Goal: Information Seeking & Learning: Check status

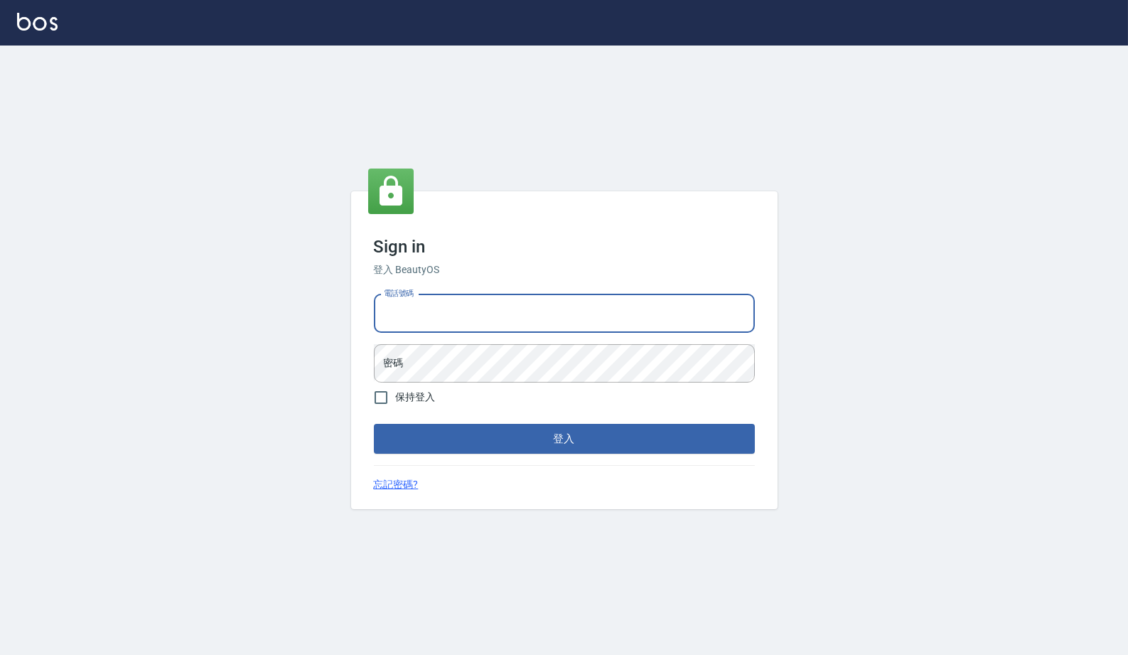
type input "0977019313"
click at [564, 439] on button "登入" at bounding box center [564, 439] width 381 height 30
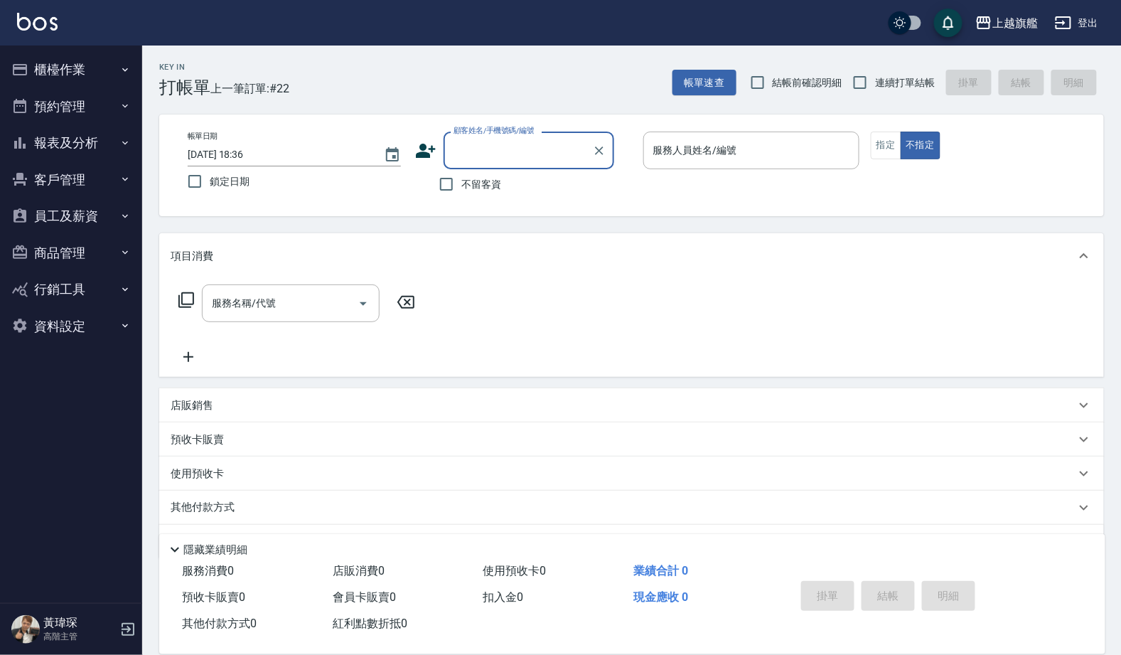
click at [108, 145] on button "報表及分析" at bounding box center [71, 142] width 131 height 37
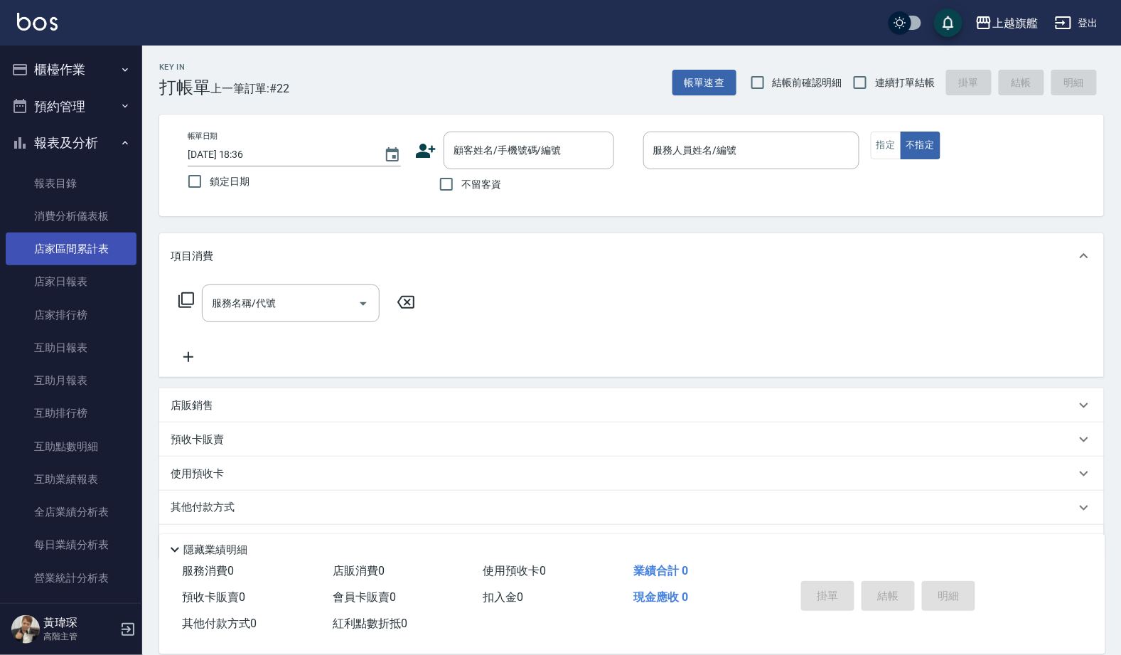
click at [103, 238] on link "店家區間累計表" at bounding box center [71, 248] width 131 height 33
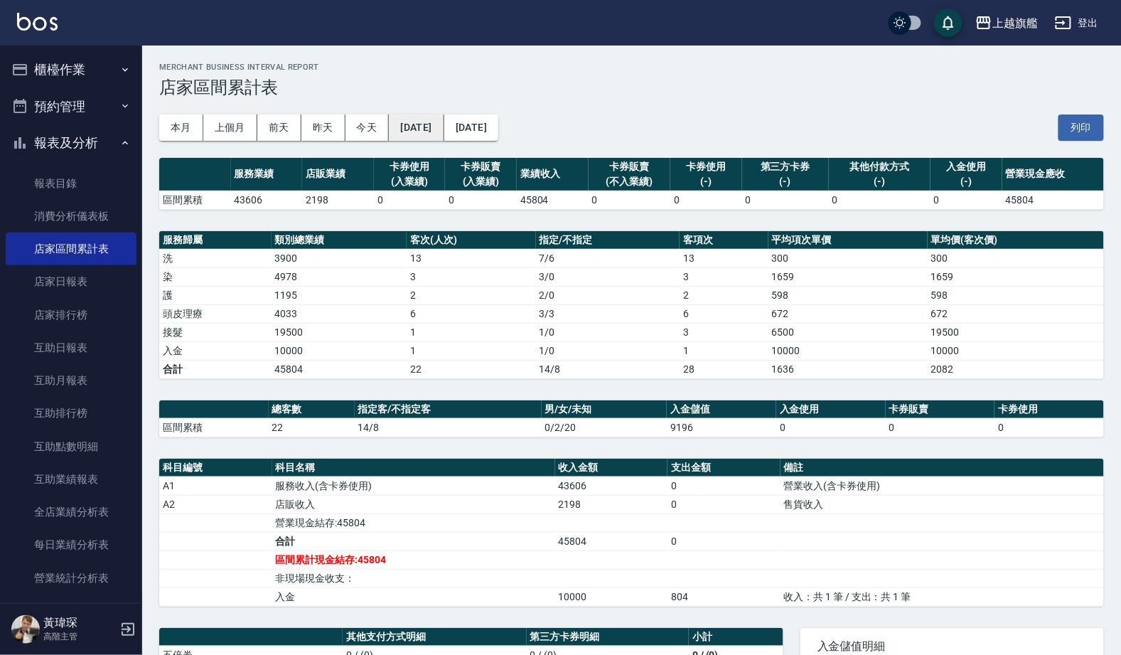
click at [435, 126] on button "[DATE]" at bounding box center [416, 127] width 55 height 26
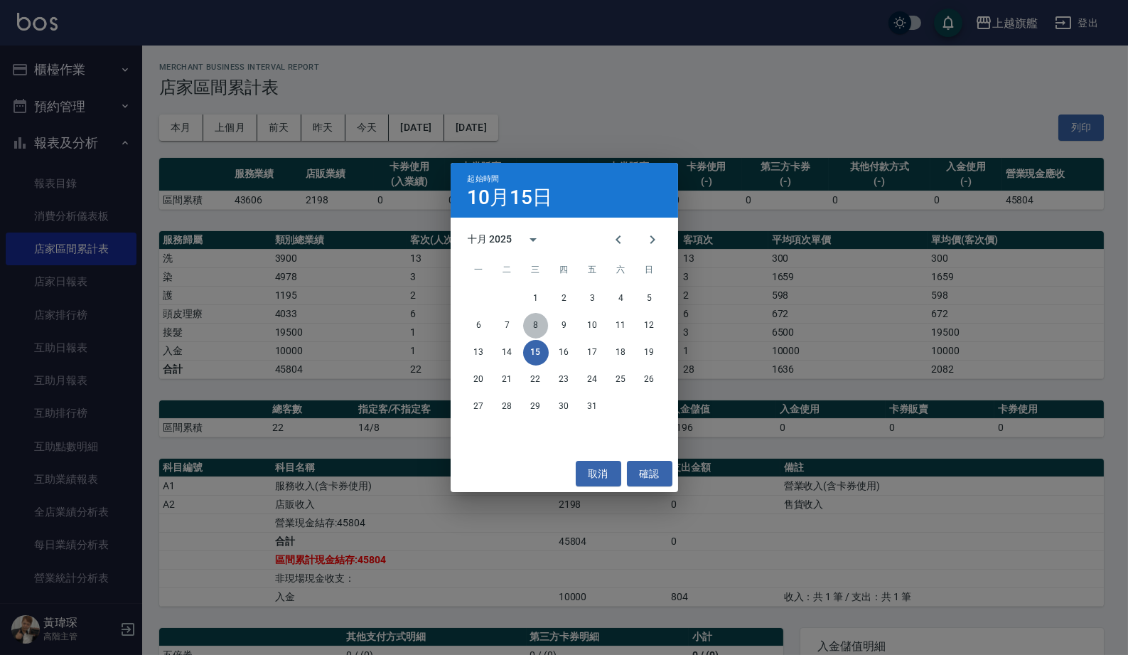
click at [528, 321] on button "8" at bounding box center [536, 326] width 26 height 26
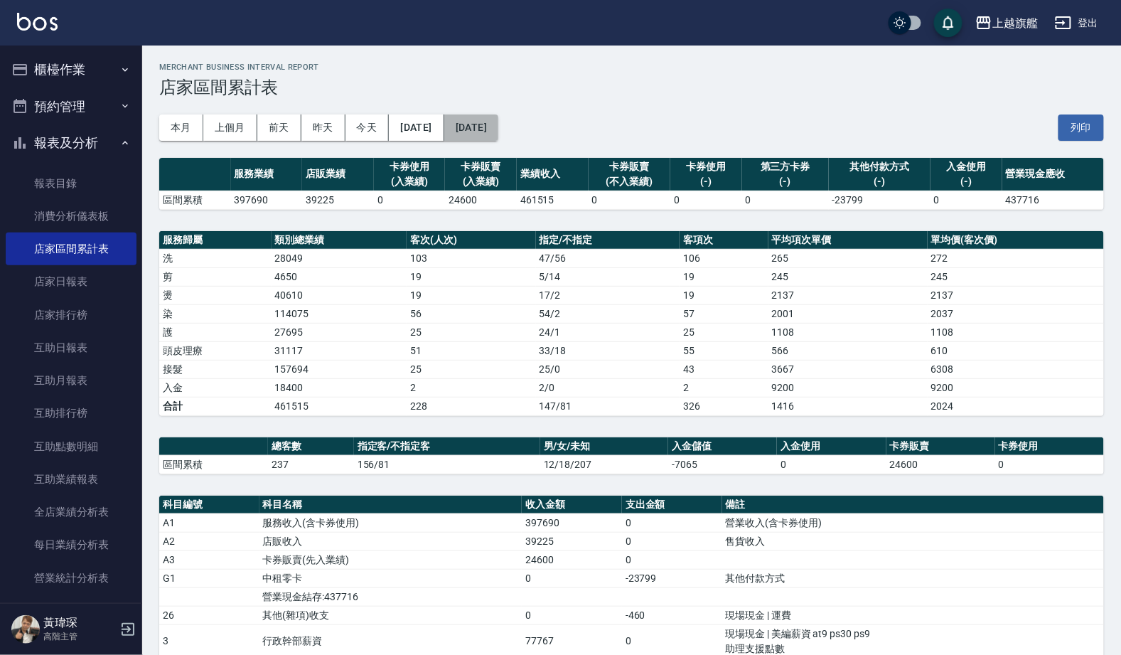
click at [490, 125] on button "[DATE]" at bounding box center [471, 127] width 54 height 26
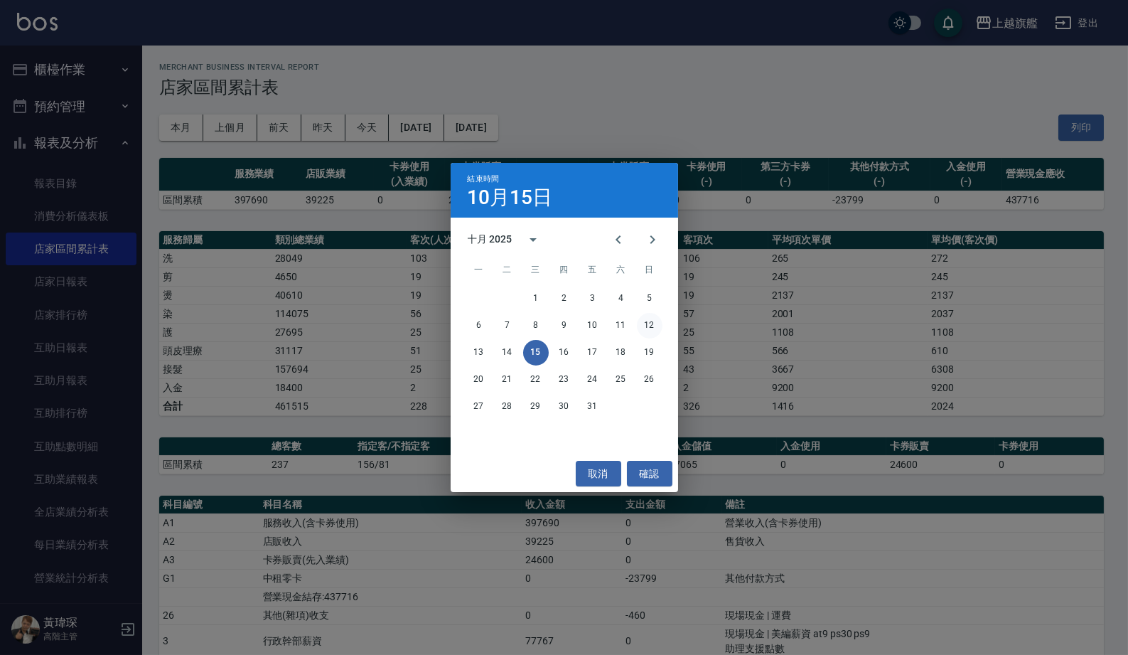
click at [652, 326] on button "12" at bounding box center [650, 326] width 26 height 26
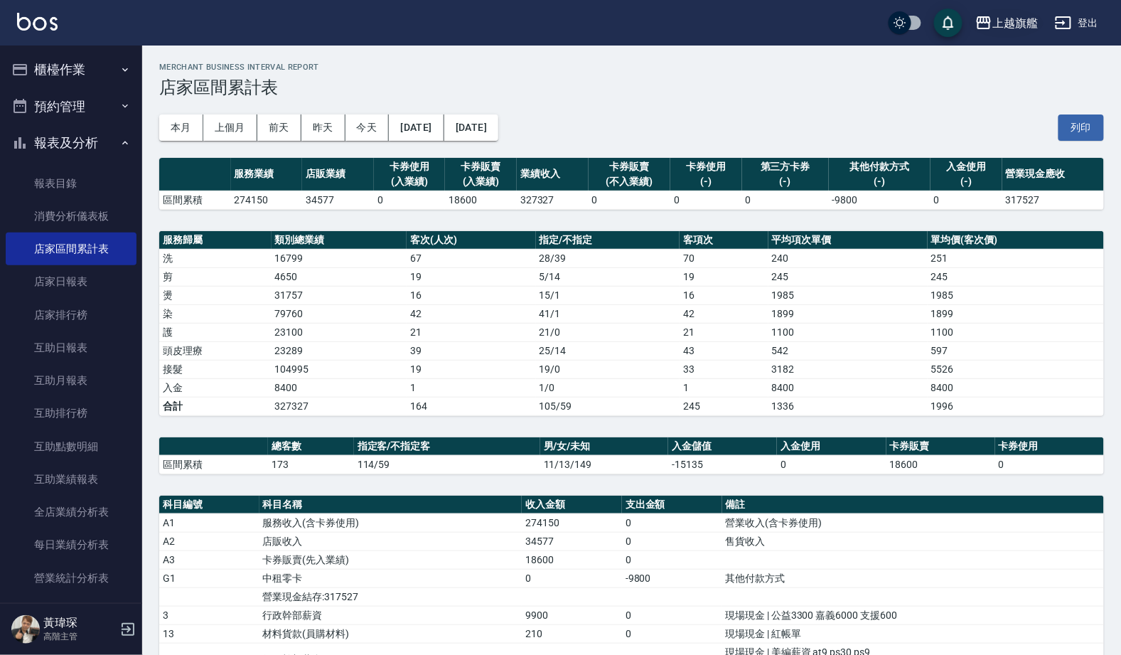
click at [1008, 11] on button "上越旗艦" at bounding box center [1006, 23] width 74 height 29
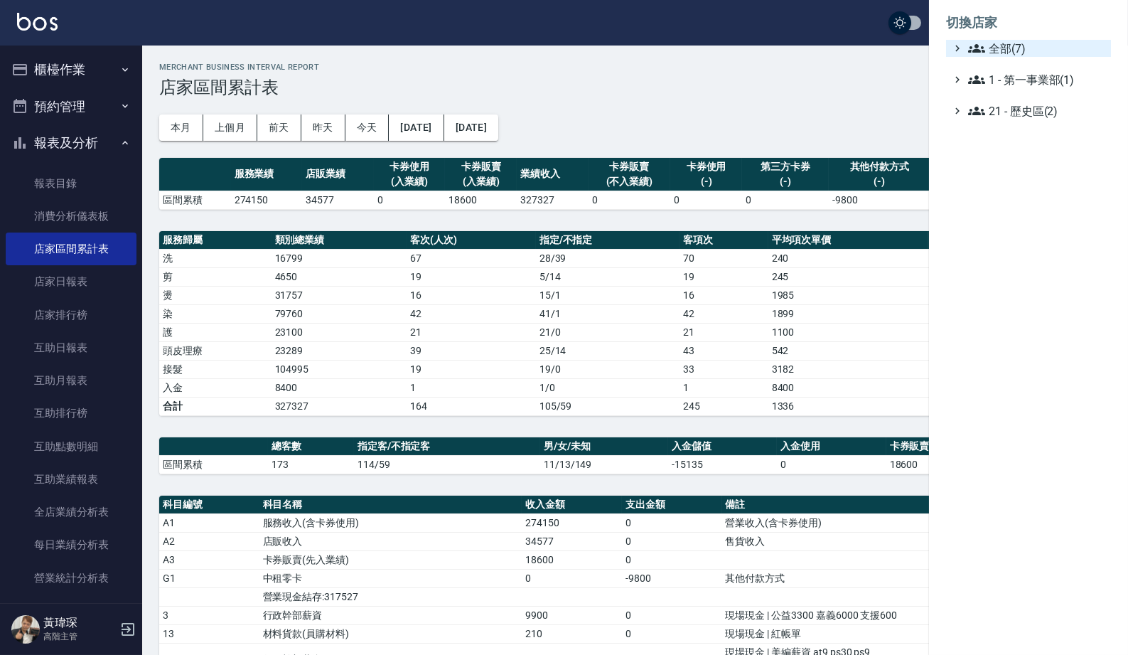
click at [1010, 48] on span "全部(7)" at bounding box center [1036, 48] width 137 height 17
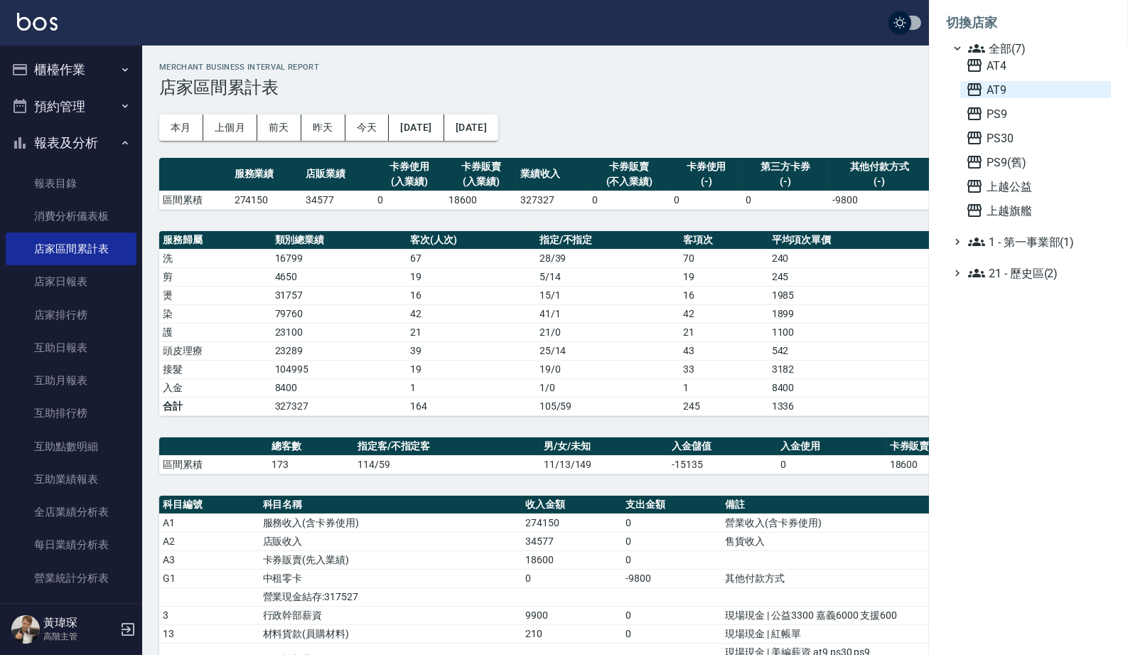
click at [1015, 97] on span "AT9" at bounding box center [1035, 89] width 139 height 17
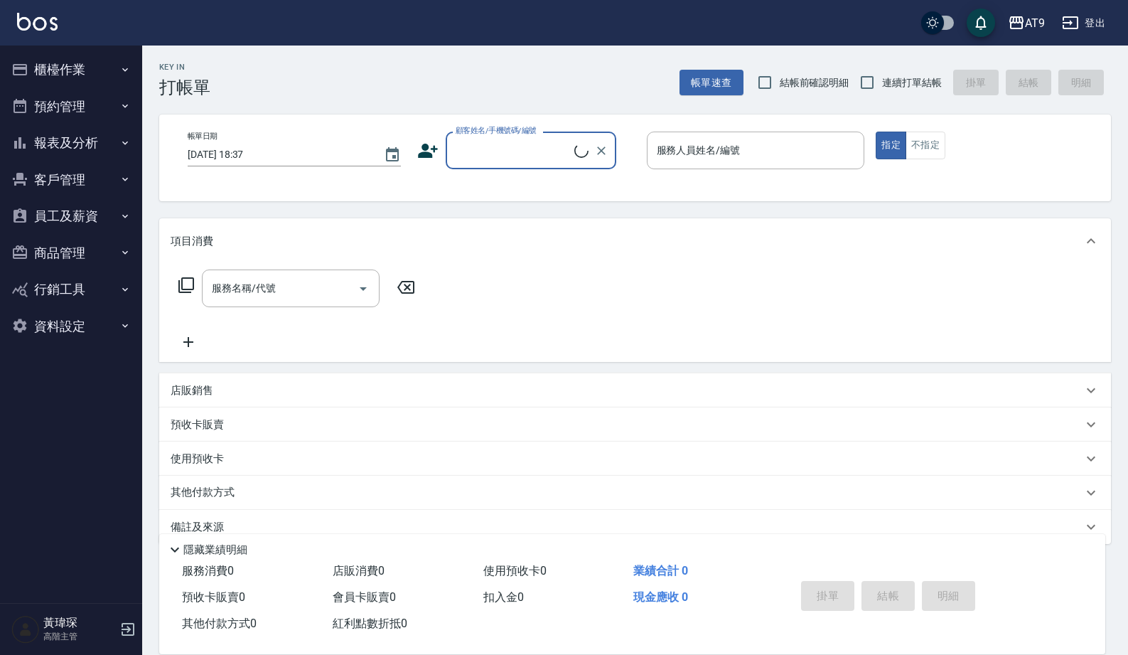
click at [83, 148] on button "報表及分析" at bounding box center [71, 142] width 131 height 37
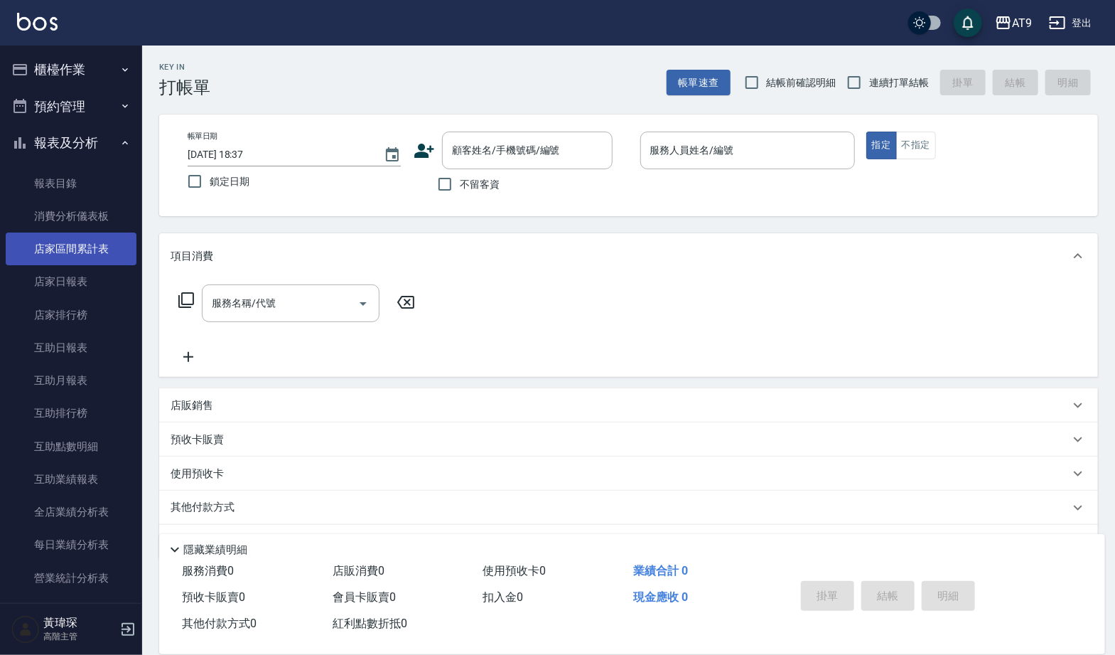
click at [105, 238] on link "店家區間累計表" at bounding box center [71, 248] width 131 height 33
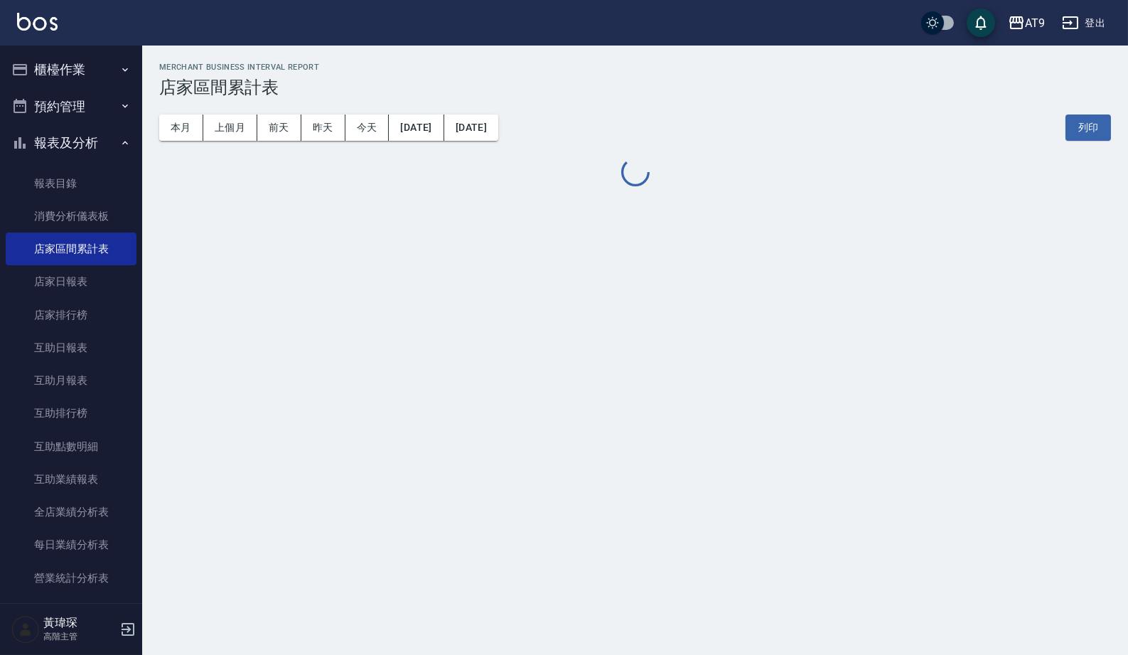
click at [434, 125] on button "[DATE]" at bounding box center [416, 127] width 55 height 26
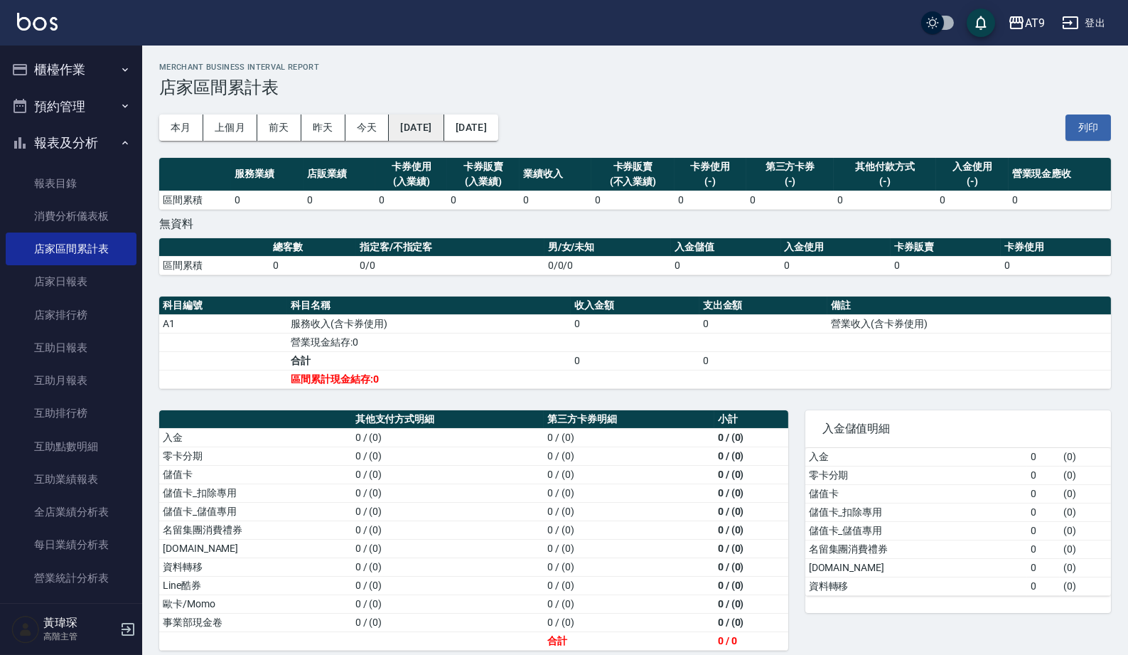
click at [442, 122] on button "[DATE]" at bounding box center [416, 127] width 55 height 26
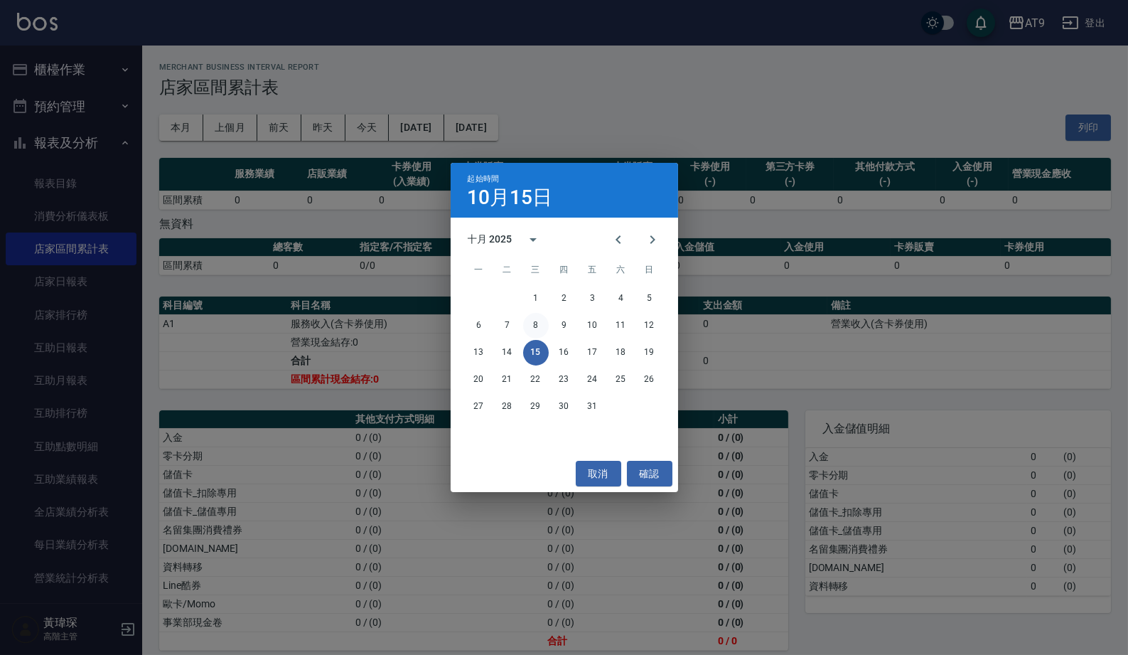
click at [539, 323] on button "8" at bounding box center [536, 326] width 26 height 26
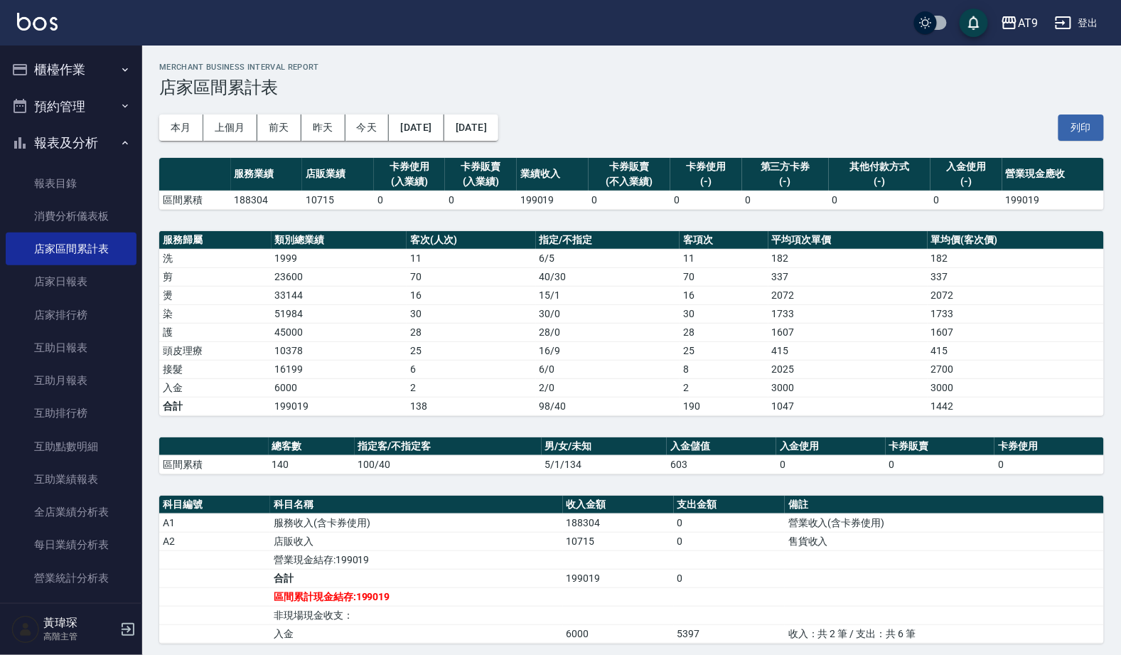
click at [498, 115] on button "[DATE]" at bounding box center [471, 127] width 54 height 26
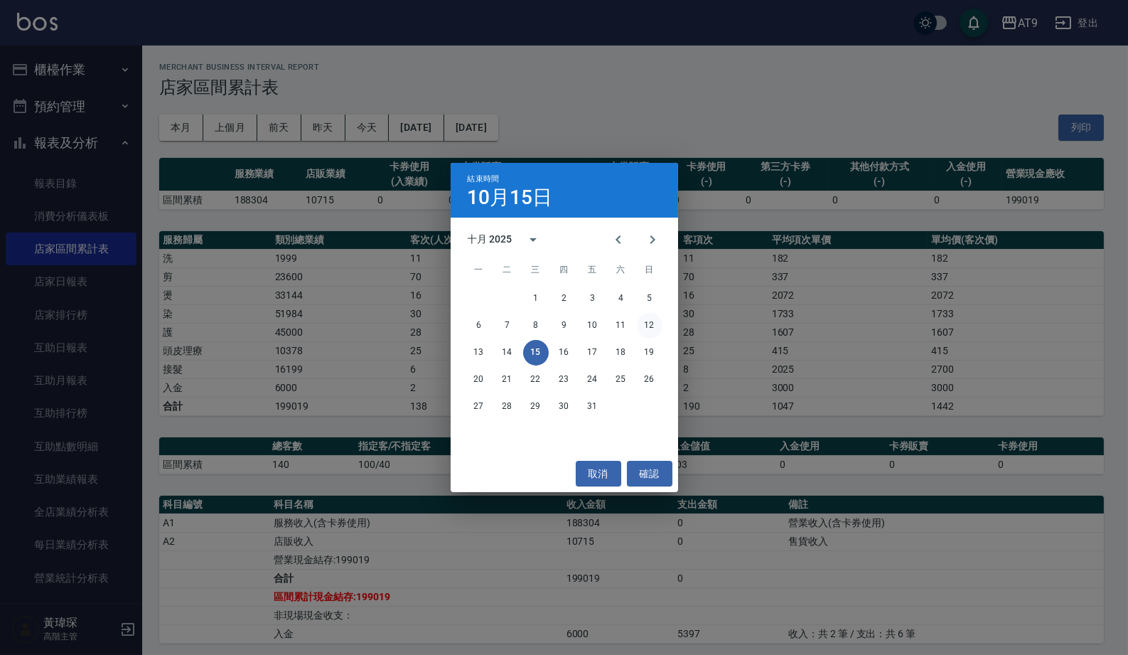
click at [651, 328] on button "12" at bounding box center [650, 326] width 26 height 26
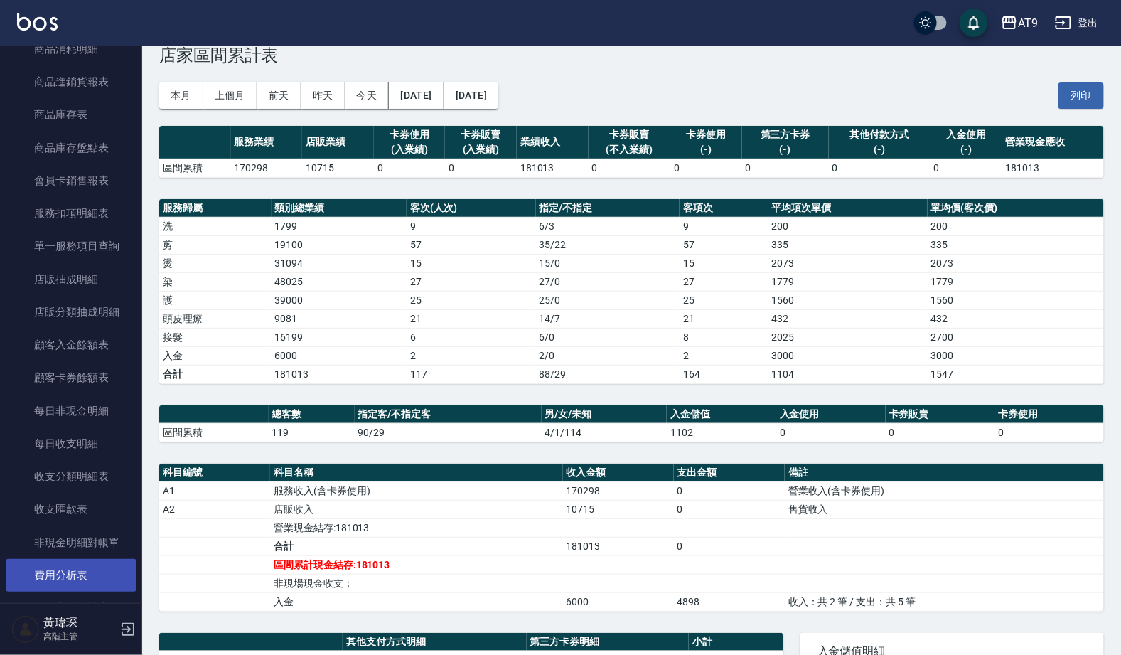
scroll to position [996, 0]
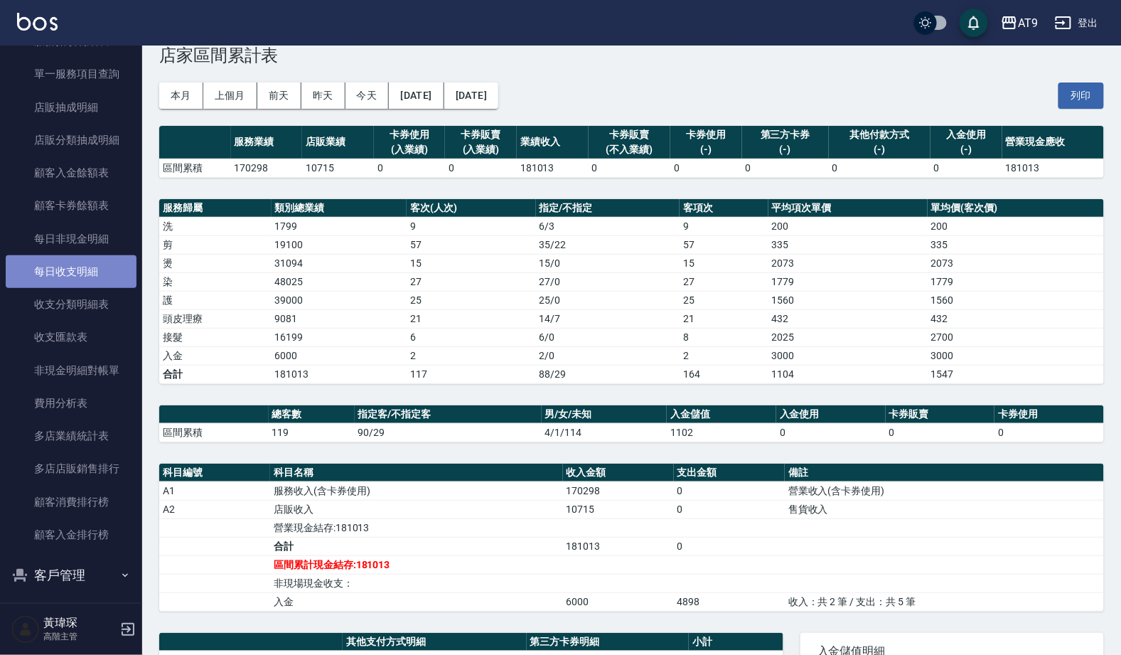
click at [97, 258] on link "每日收支明細" at bounding box center [71, 271] width 131 height 33
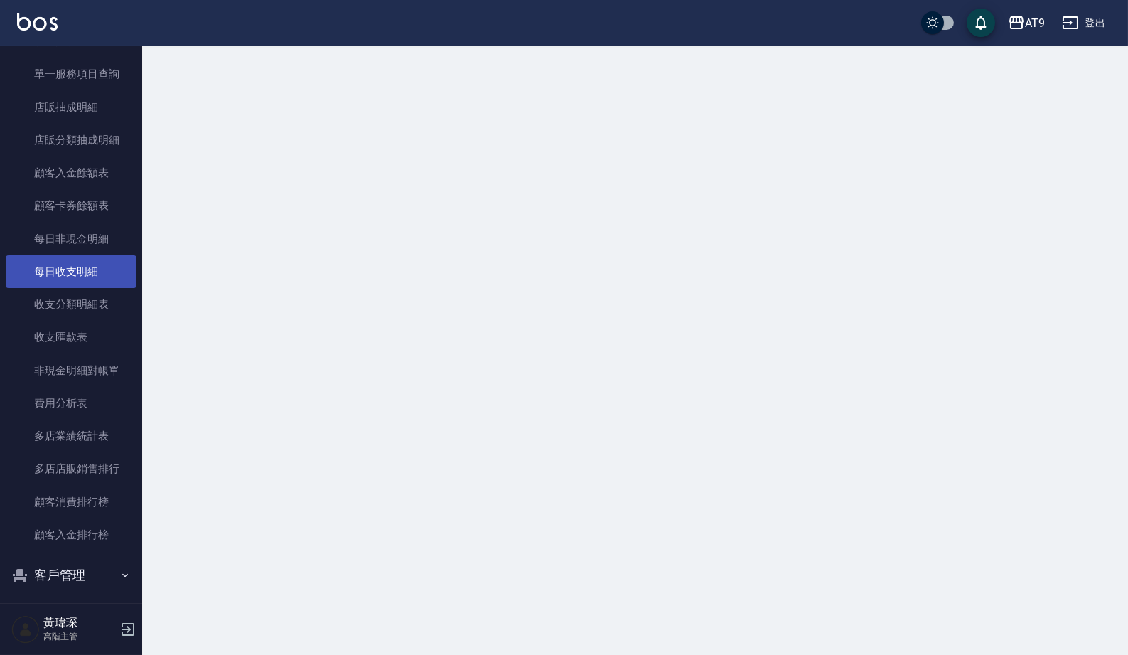
click at [97, 255] on link "每日收支明細" at bounding box center [71, 271] width 131 height 33
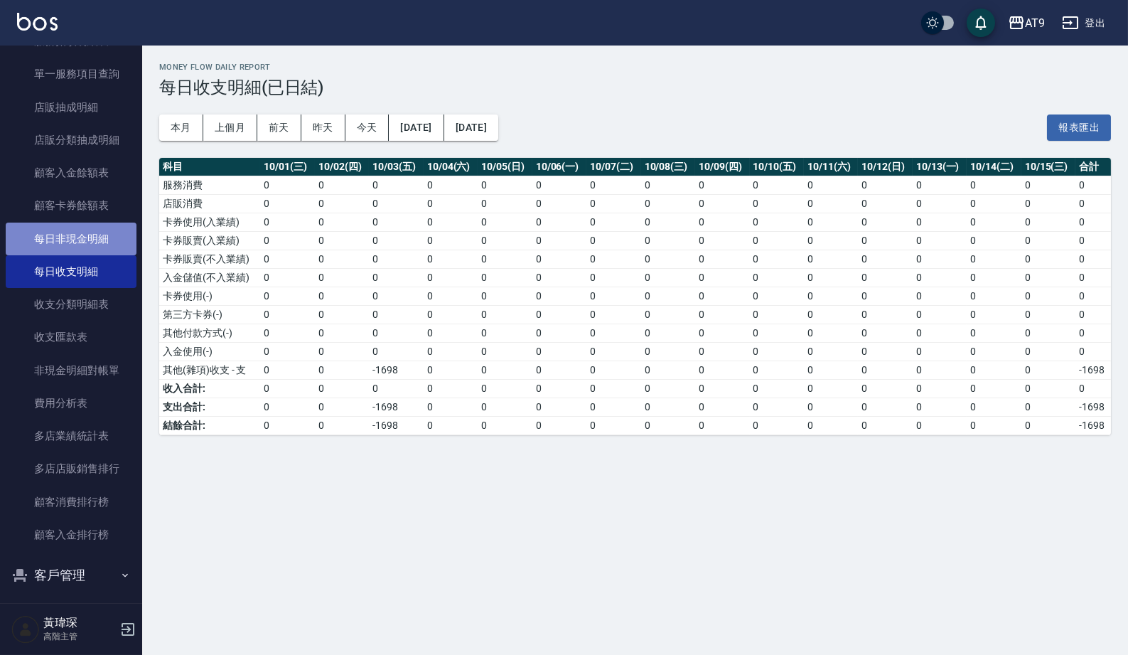
click at [101, 230] on link "每日非現金明細" at bounding box center [71, 238] width 131 height 33
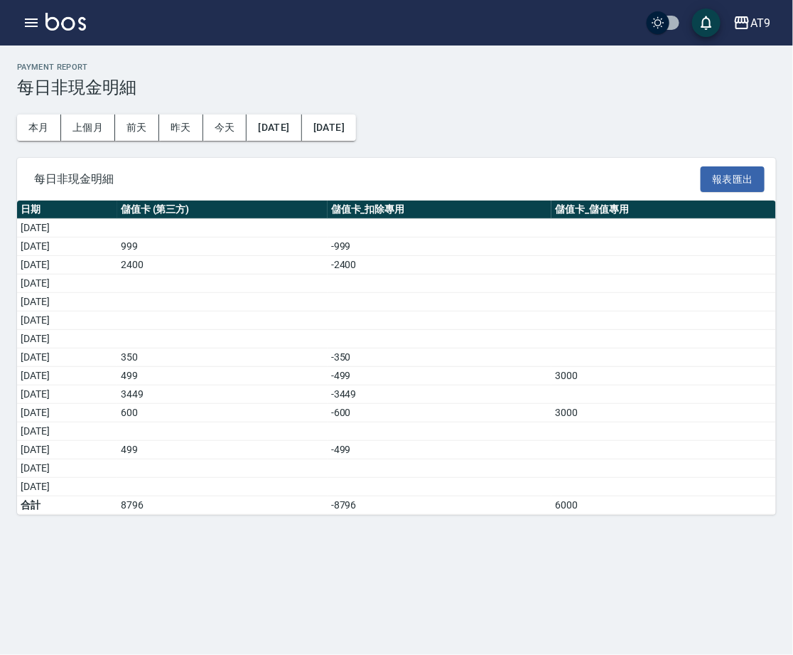
drag, startPoint x: 68, startPoint y: 401, endPoint x: 634, endPoint y: 411, distance: 566.5
click at [634, 411] on tbody "2025/10/01 2025/10/02 999 -999 2025/10/03 2400 -2400 2025/10/04 2025/10/05 2025…" at bounding box center [396, 367] width 759 height 296
click at [404, 404] on td "-600" at bounding box center [440, 413] width 225 height 18
click at [736, 21] on icon "button" at bounding box center [742, 22] width 14 height 13
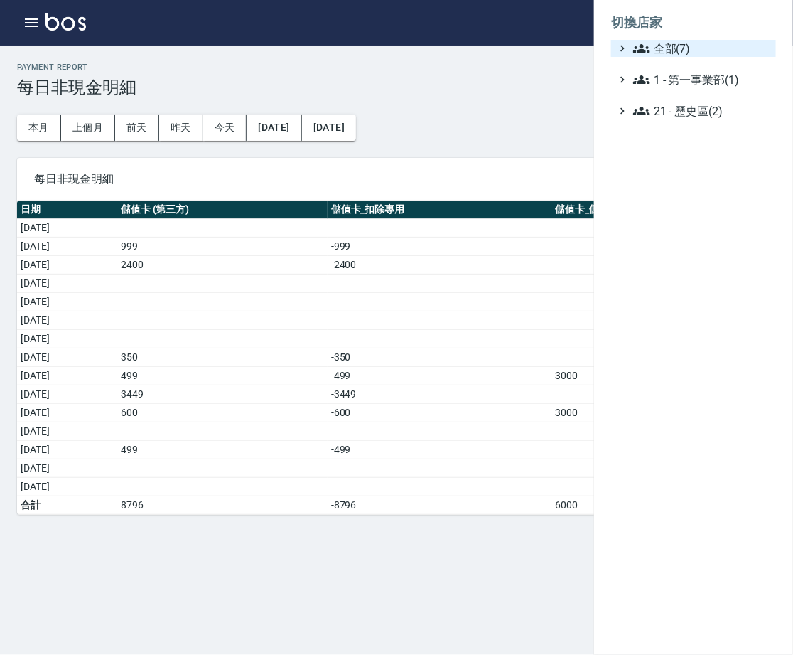
click at [704, 40] on span "全部(7)" at bounding box center [701, 48] width 137 height 17
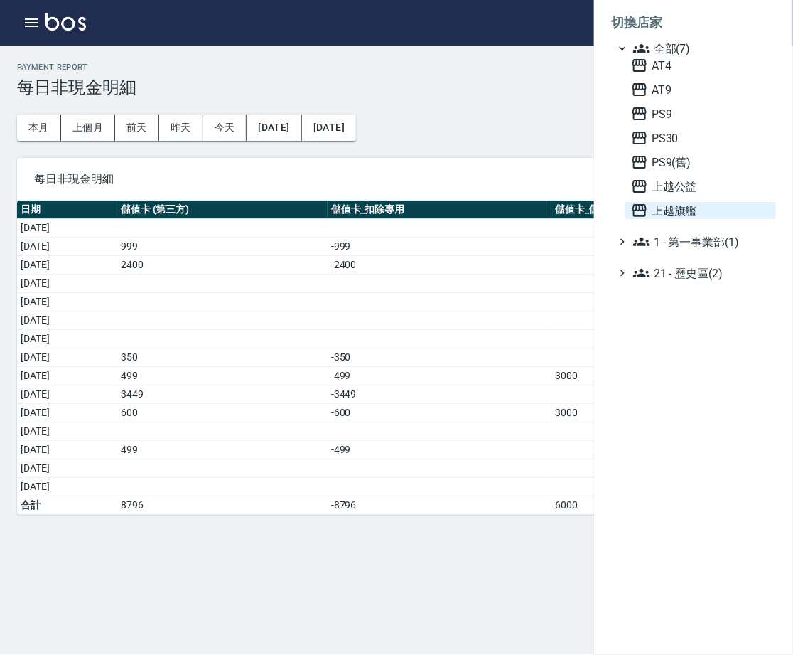
click at [689, 219] on span "上越旗艦" at bounding box center [700, 210] width 139 height 17
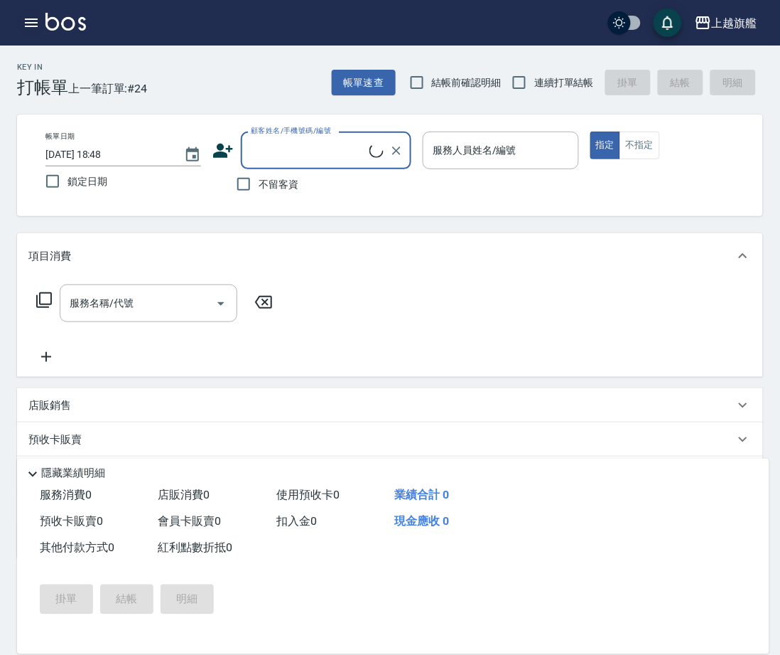
click at [18, 26] on button "button" at bounding box center [31, 23] width 28 height 28
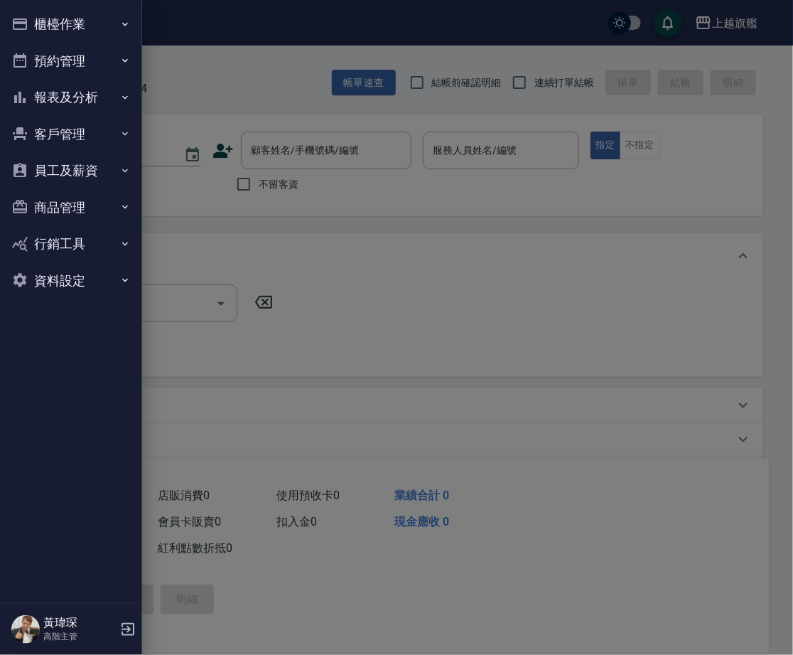
click at [96, 107] on button "報表及分析" at bounding box center [71, 97] width 131 height 37
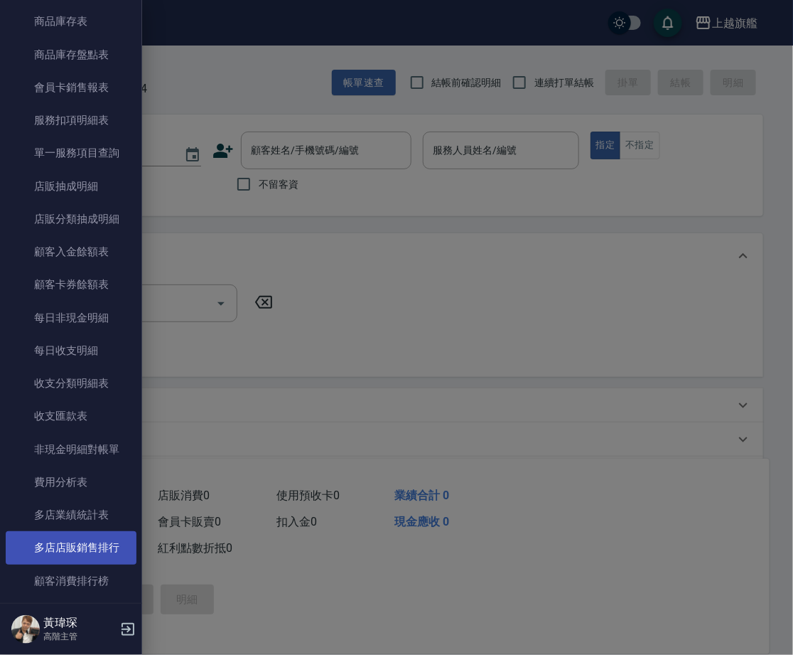
scroll to position [1088, 0]
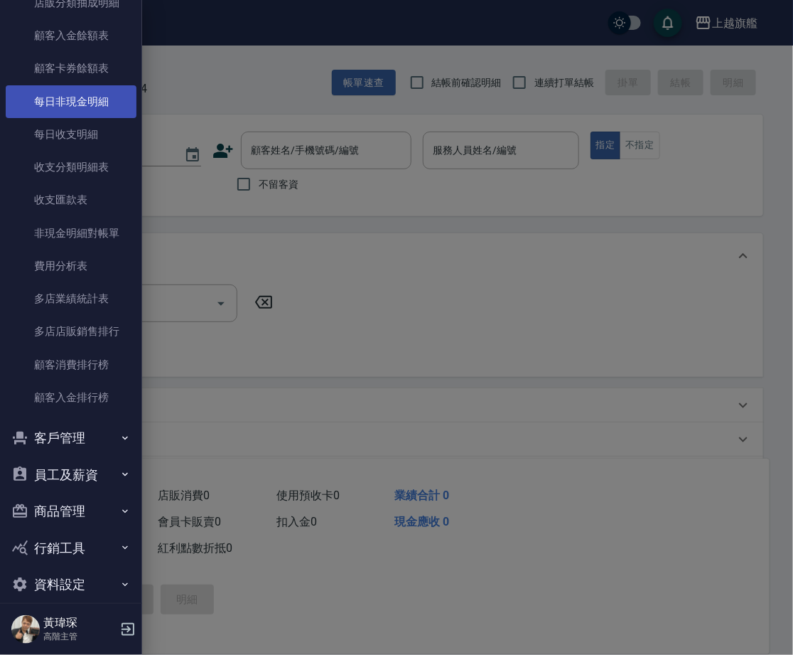
click at [100, 97] on link "每日非現金明細" at bounding box center [71, 101] width 131 height 33
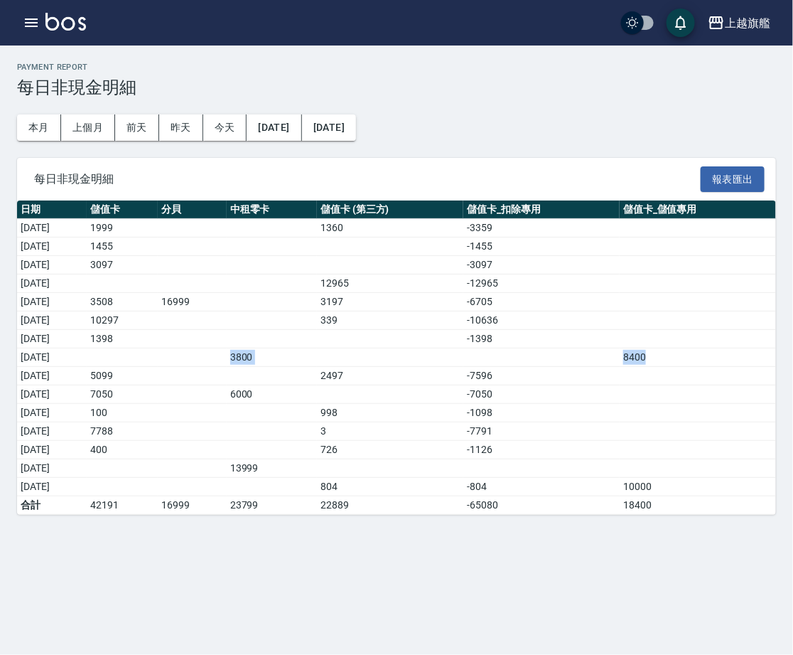
drag, startPoint x: 671, startPoint y: 346, endPoint x: 51, endPoint y: 343, distance: 619.7
click at [51, 348] on tr "[DATE] 3800 8400" at bounding box center [396, 357] width 759 height 18
click at [728, 21] on div "上越旗艦" at bounding box center [747, 23] width 45 height 18
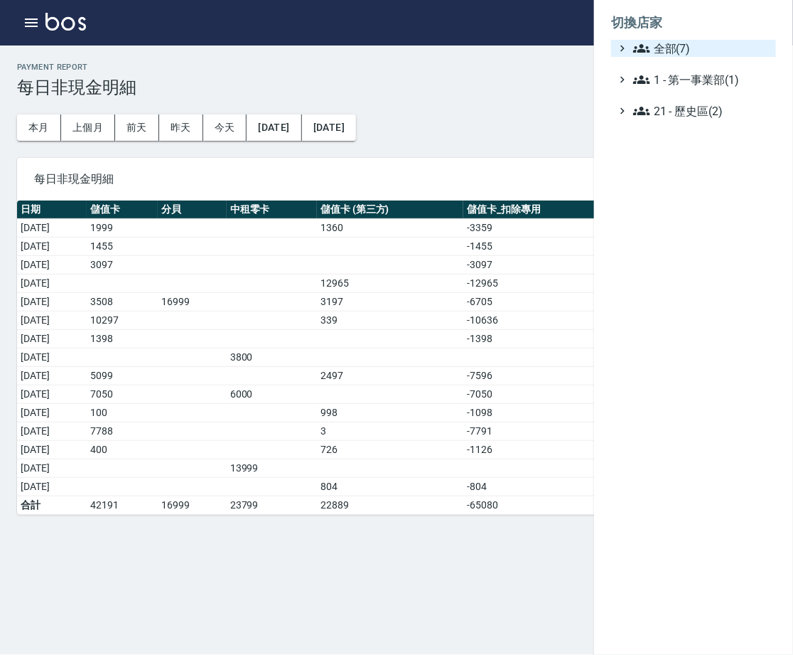
click at [709, 57] on span "全部(7)" at bounding box center [701, 48] width 137 height 17
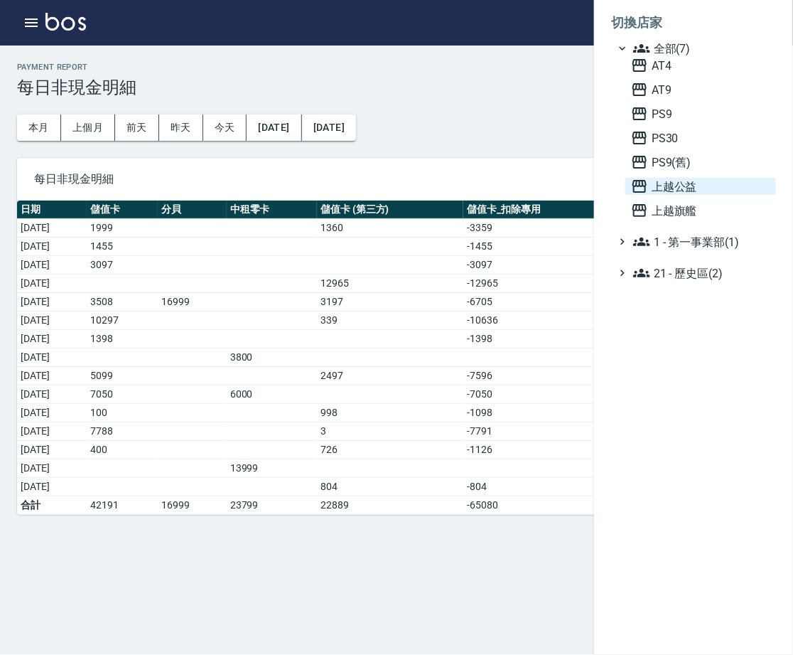
click at [680, 195] on span "上越公益" at bounding box center [700, 186] width 139 height 17
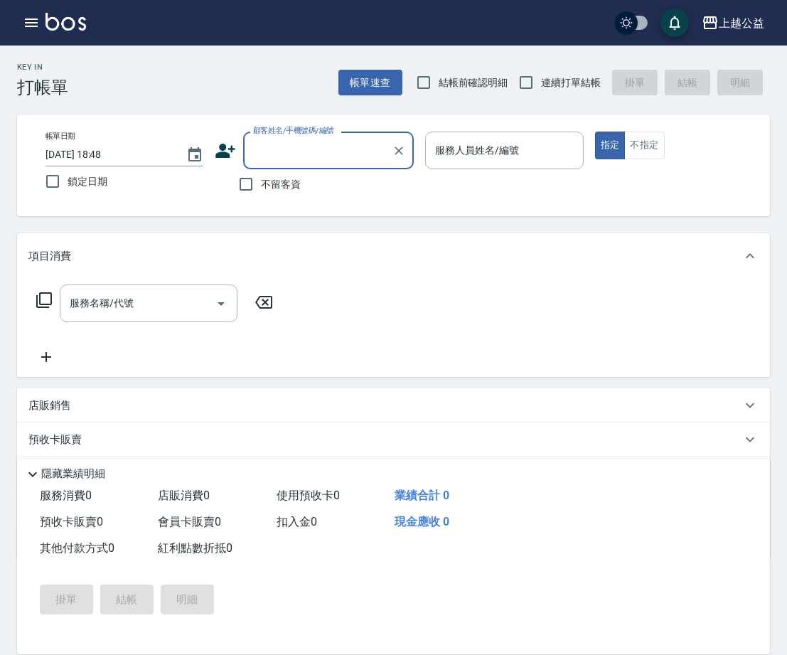
click at [34, 26] on icon "button" at bounding box center [31, 22] width 13 height 9
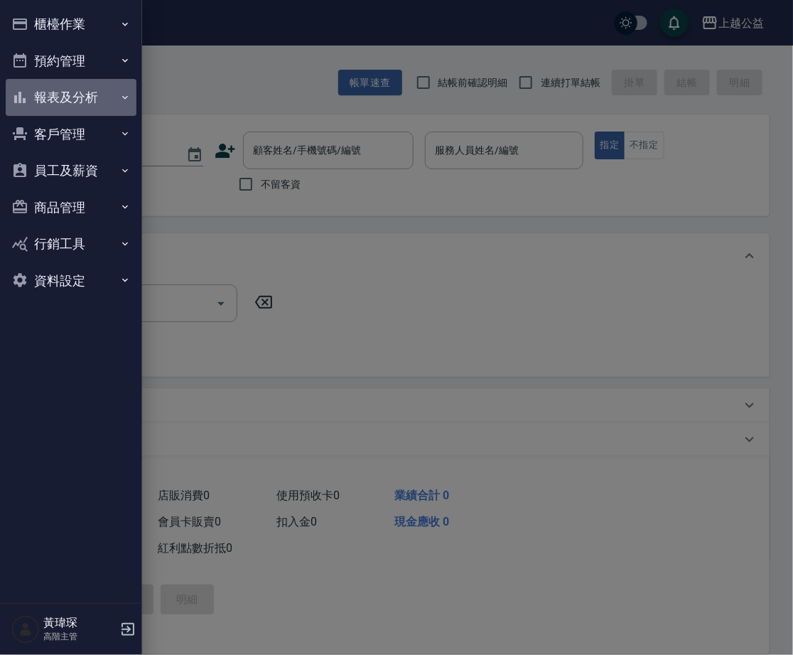
click at [65, 92] on button "報表及分析" at bounding box center [71, 97] width 131 height 37
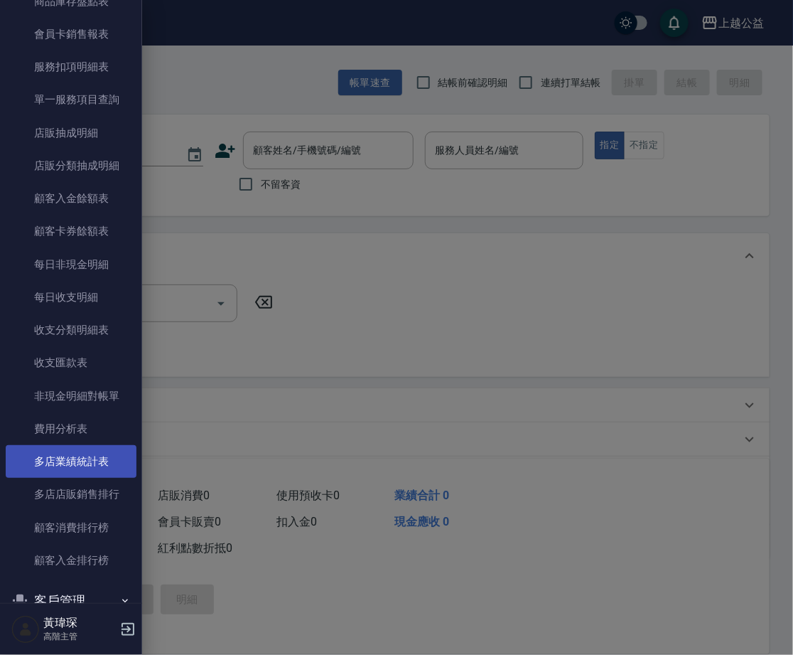
scroll to position [1088, 0]
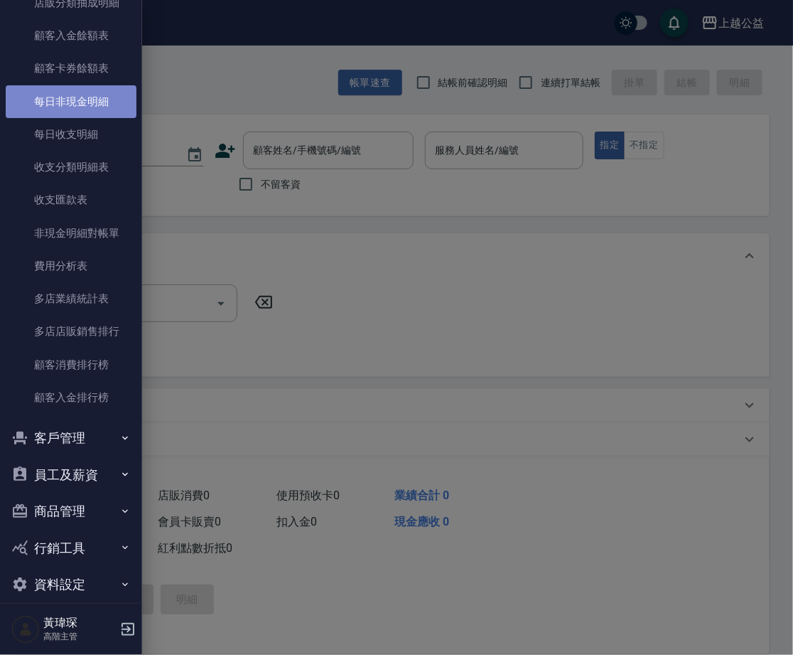
click at [110, 92] on link "每日非現金明細" at bounding box center [71, 101] width 131 height 33
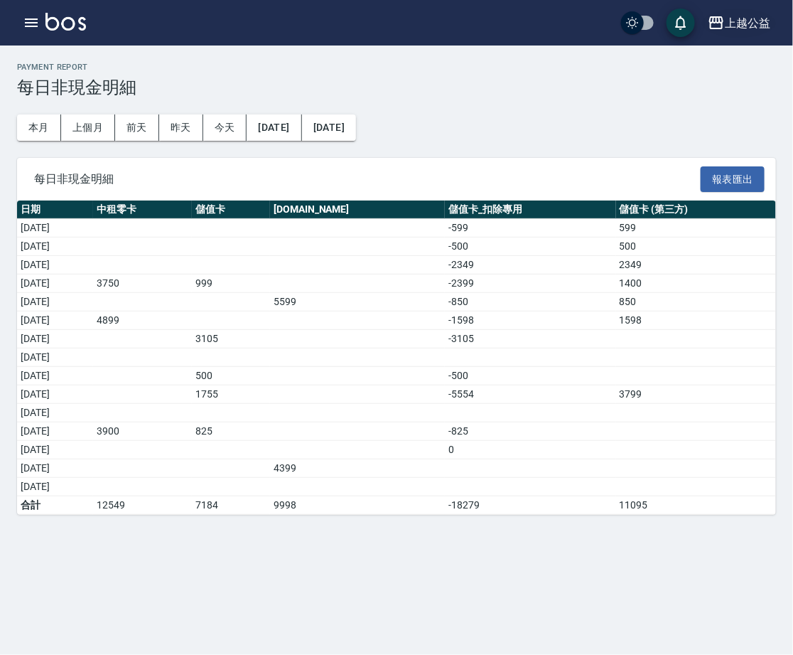
click at [714, 22] on icon "button" at bounding box center [716, 22] width 14 height 13
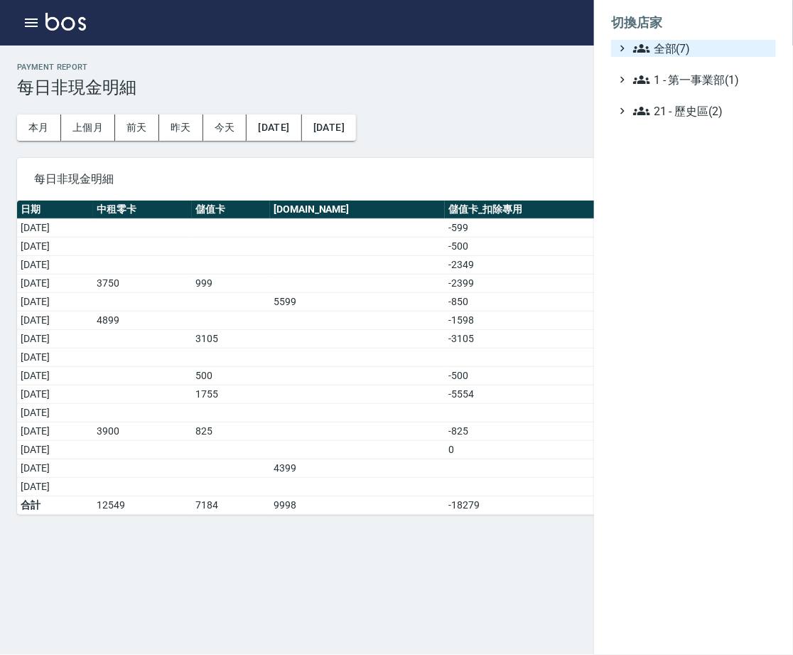
click at [704, 42] on span "全部(7)" at bounding box center [701, 48] width 137 height 17
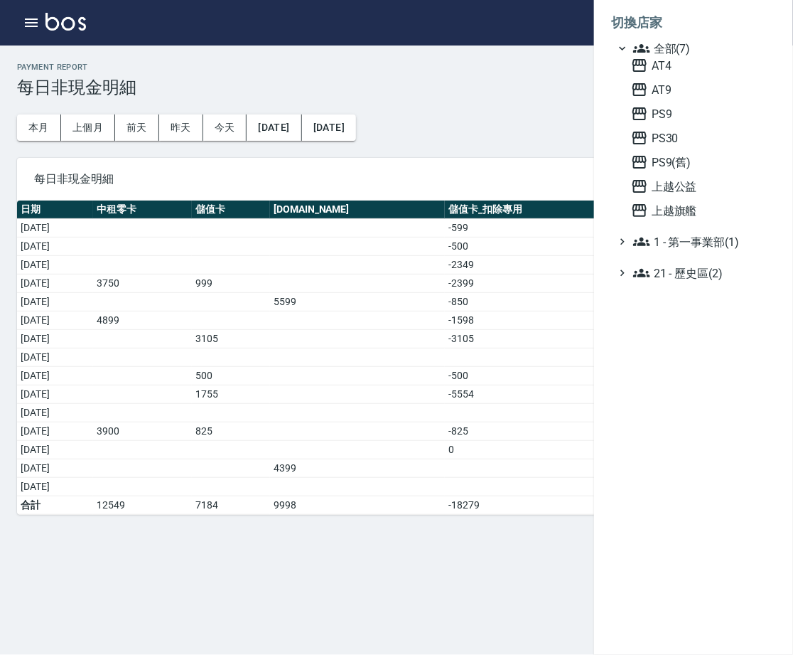
click at [385, 264] on div at bounding box center [396, 327] width 793 height 655
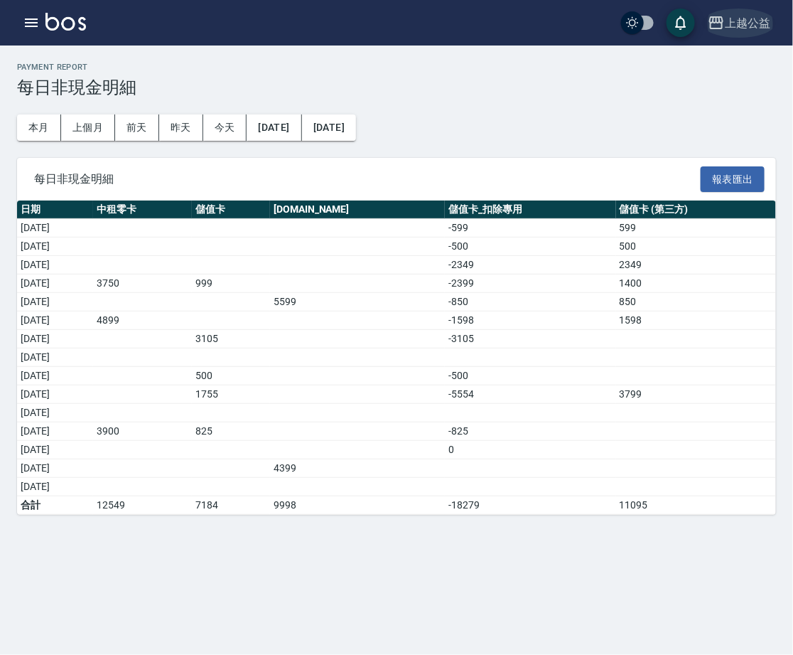
click at [733, 32] on button "上越公益" at bounding box center [739, 23] width 74 height 29
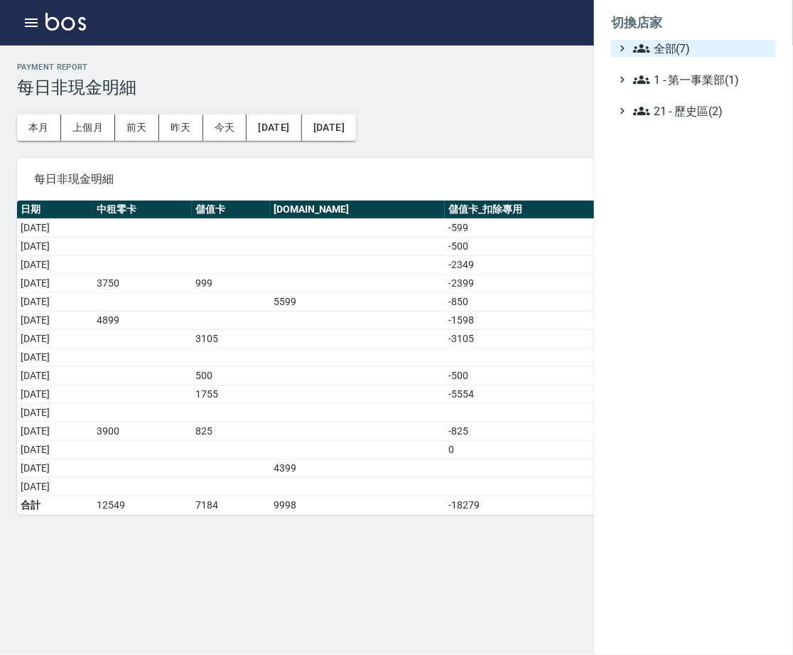
click at [728, 44] on span "全部(7)" at bounding box center [701, 48] width 137 height 17
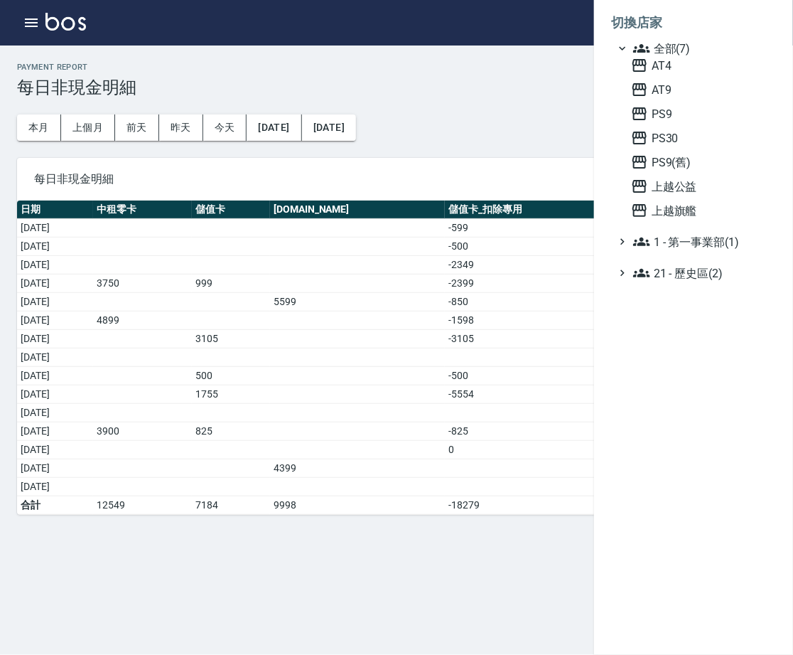
click at [480, 187] on div at bounding box center [396, 327] width 793 height 655
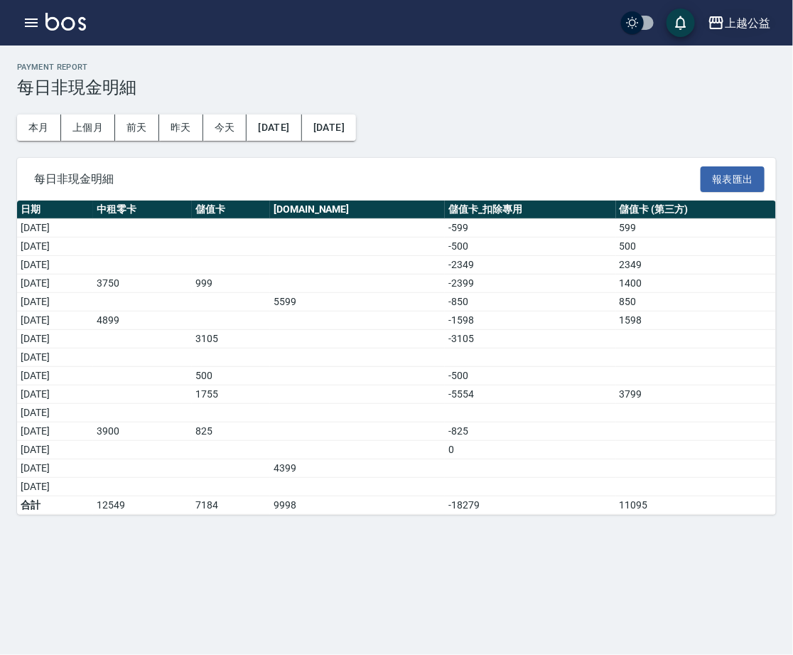
click at [736, 18] on div "上越公益" at bounding box center [747, 23] width 45 height 18
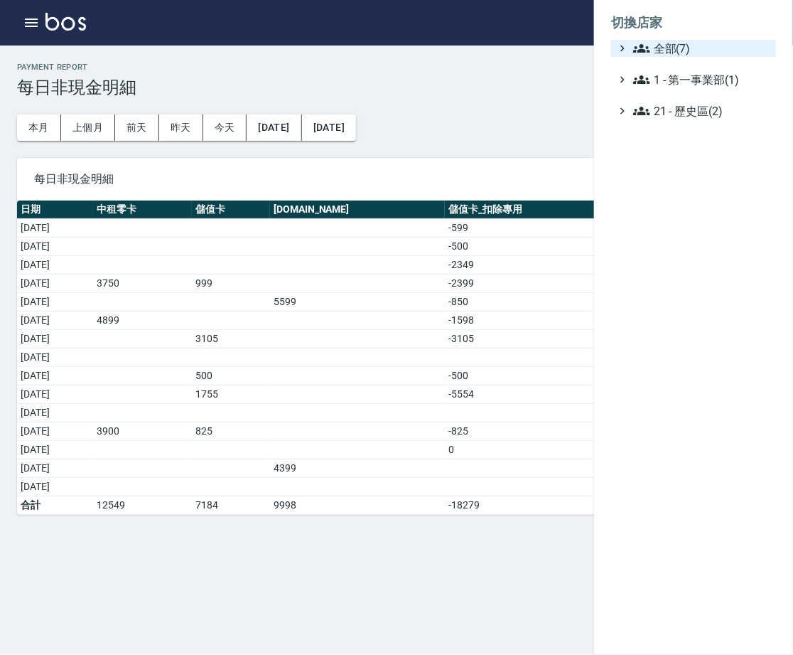
click at [701, 54] on span "全部(7)" at bounding box center [701, 48] width 137 height 17
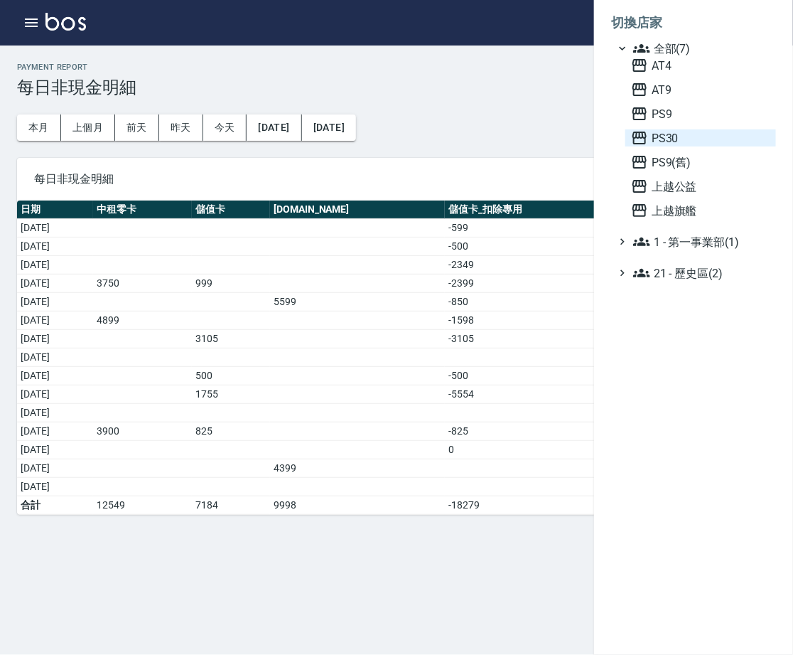
click at [693, 146] on span "PS30" at bounding box center [700, 137] width 139 height 17
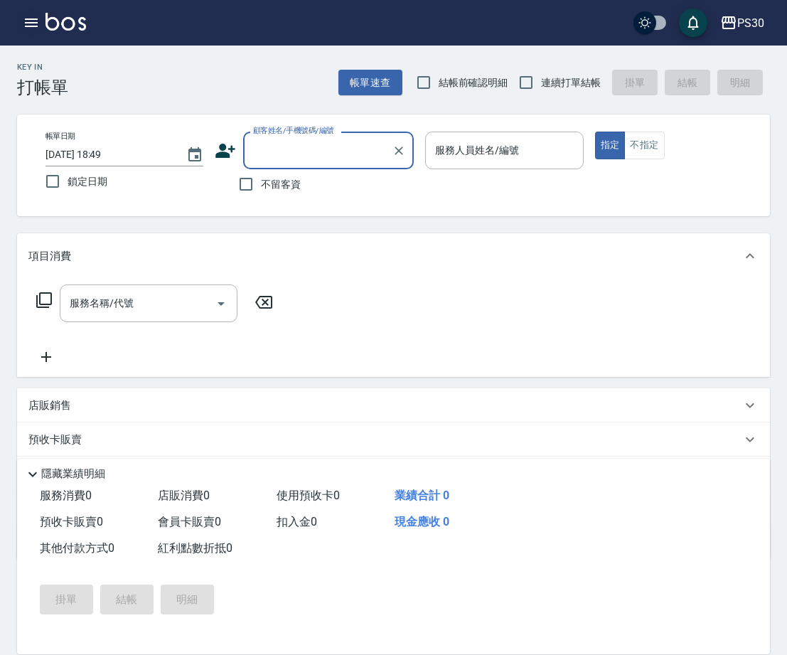
click at [27, 34] on button "button" at bounding box center [31, 23] width 28 height 28
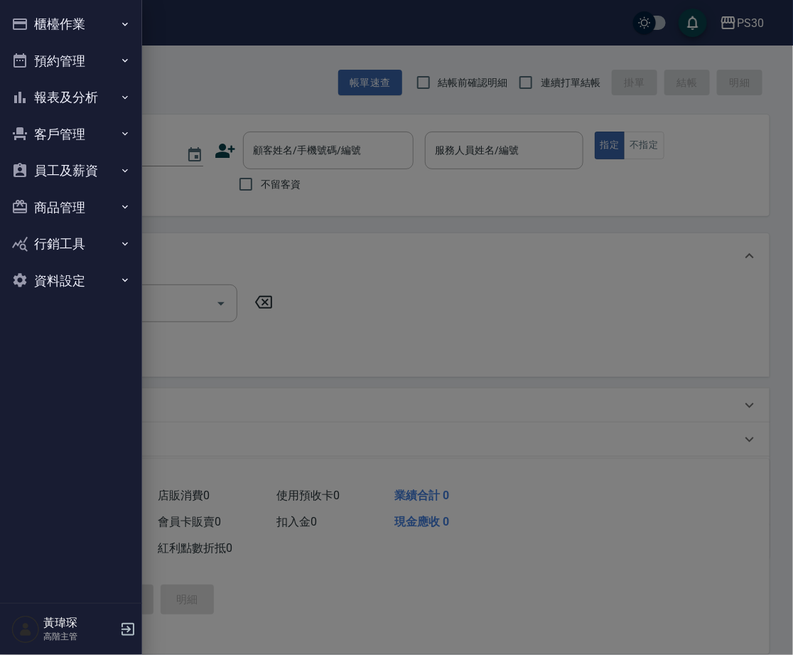
click at [92, 91] on button "報表及分析" at bounding box center [71, 97] width 131 height 37
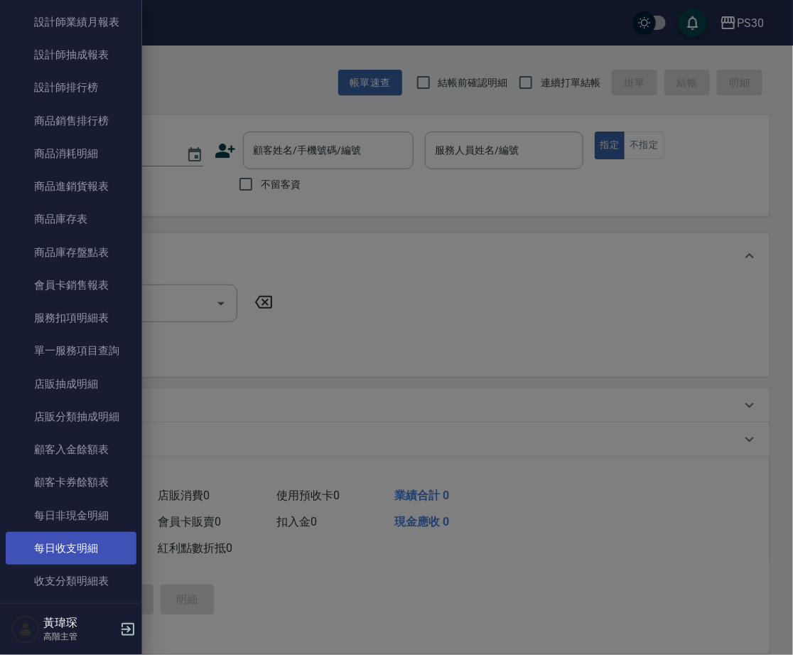
scroll to position [778, 0]
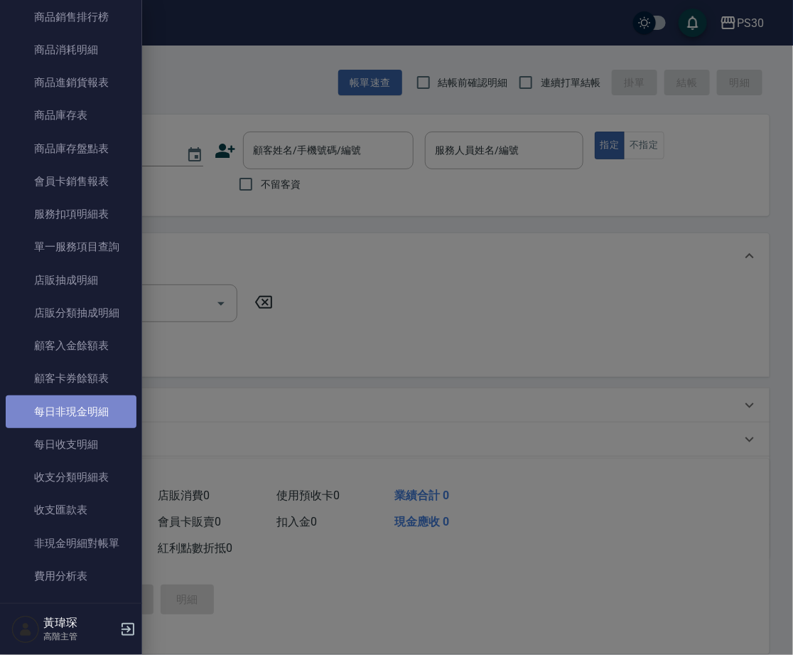
click at [110, 400] on link "每日非現金明細" at bounding box center [71, 411] width 131 height 33
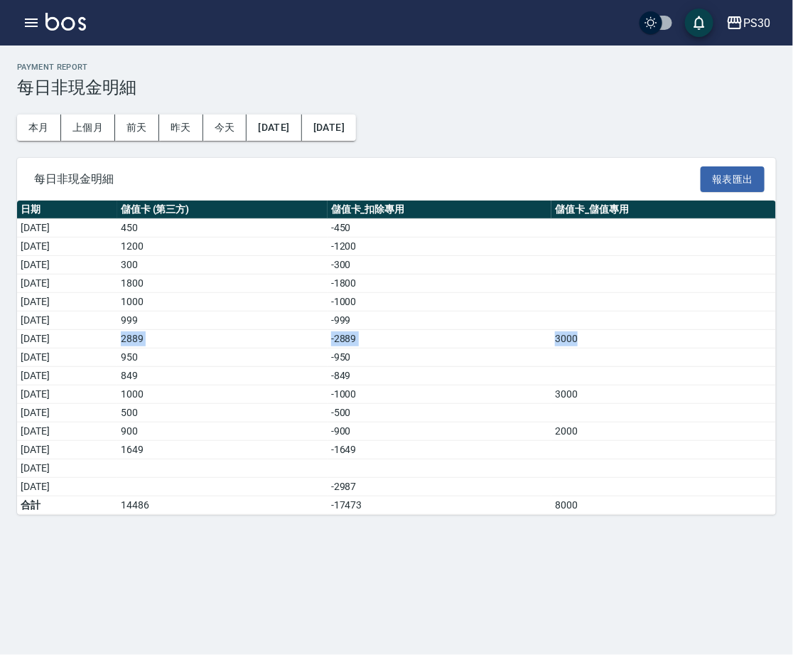
drag, startPoint x: 88, startPoint y: 329, endPoint x: 600, endPoint y: 326, distance: 511.7
click at [600, 330] on tr "2025/10/07 2889 -2889 3000" at bounding box center [396, 339] width 759 height 18
click at [552, 284] on td "-1800" at bounding box center [440, 283] width 225 height 18
click at [755, 20] on div "PS30" at bounding box center [756, 23] width 27 height 18
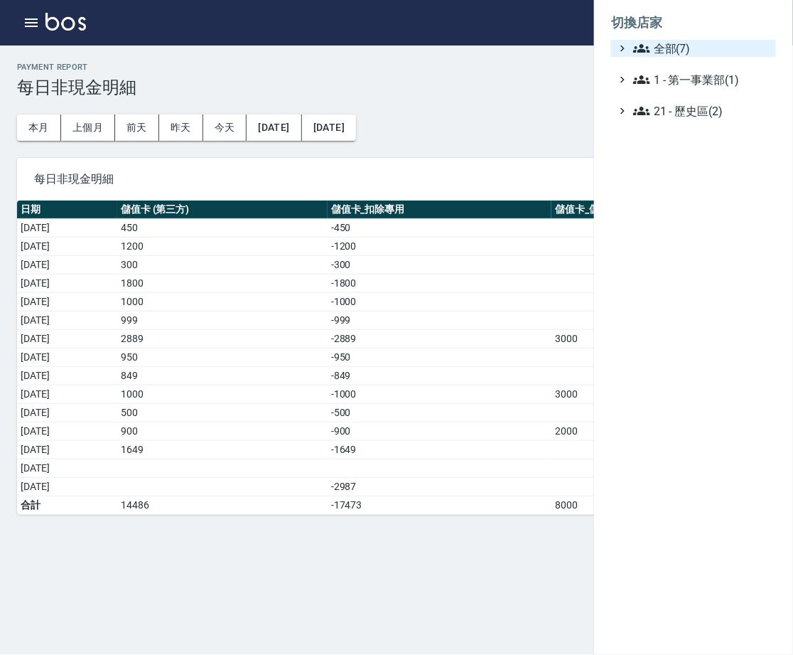
click at [726, 49] on span "全部(7)" at bounding box center [701, 48] width 137 height 17
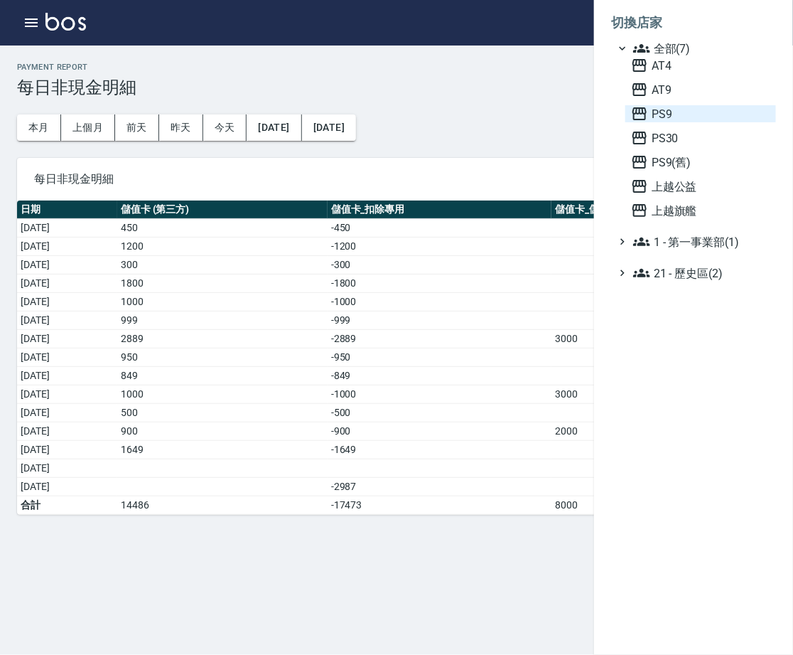
click at [709, 122] on span "PS9" at bounding box center [700, 113] width 139 height 17
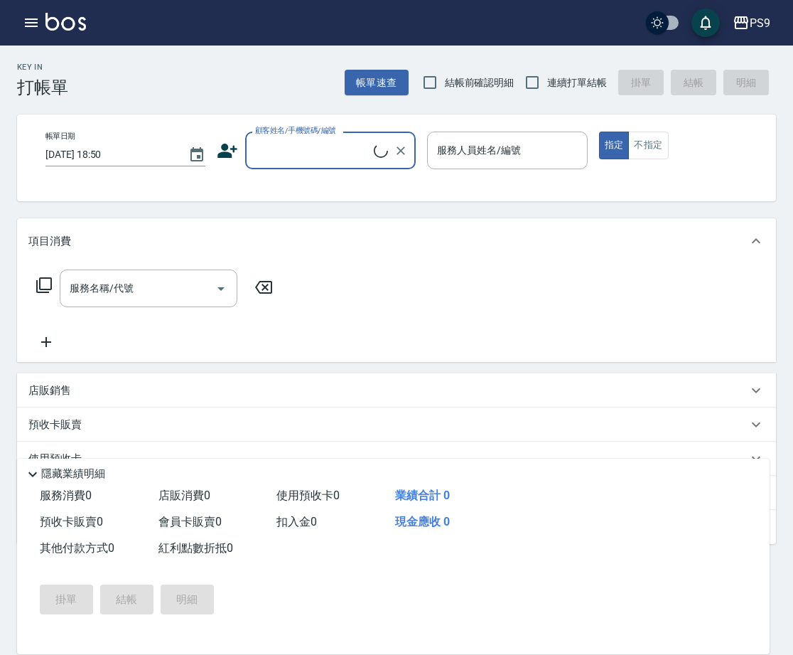
click at [28, 26] on icon "button" at bounding box center [31, 22] width 17 height 17
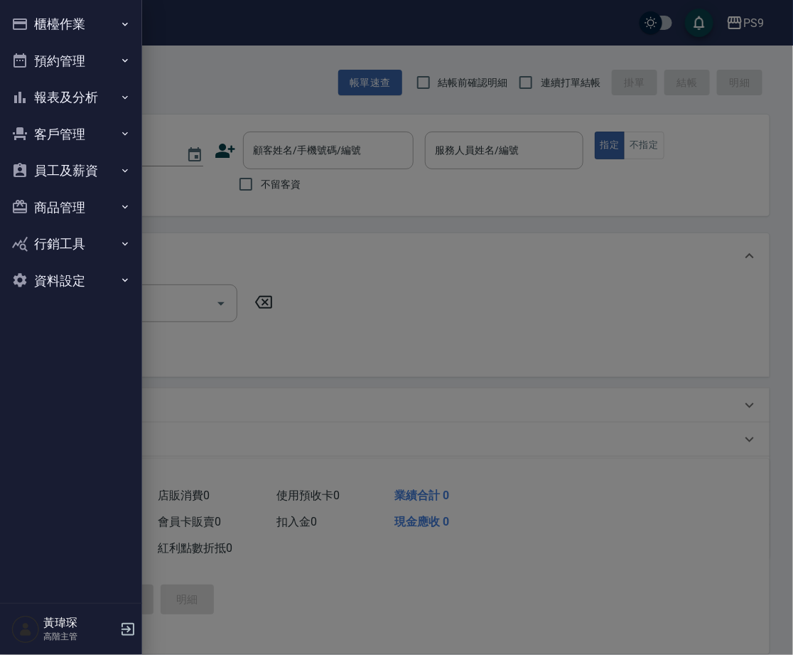
click at [73, 95] on button "報表及分析" at bounding box center [71, 97] width 131 height 37
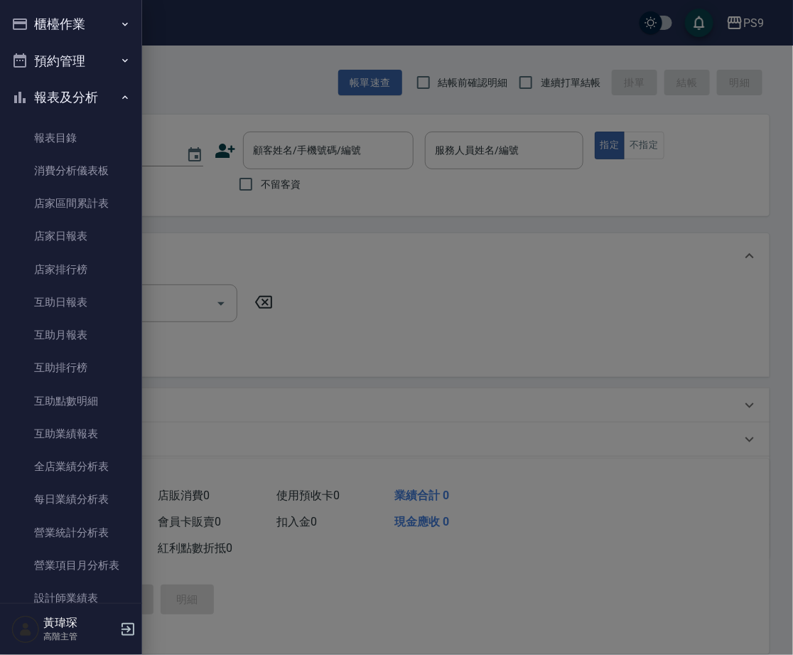
scroll to position [1088, 0]
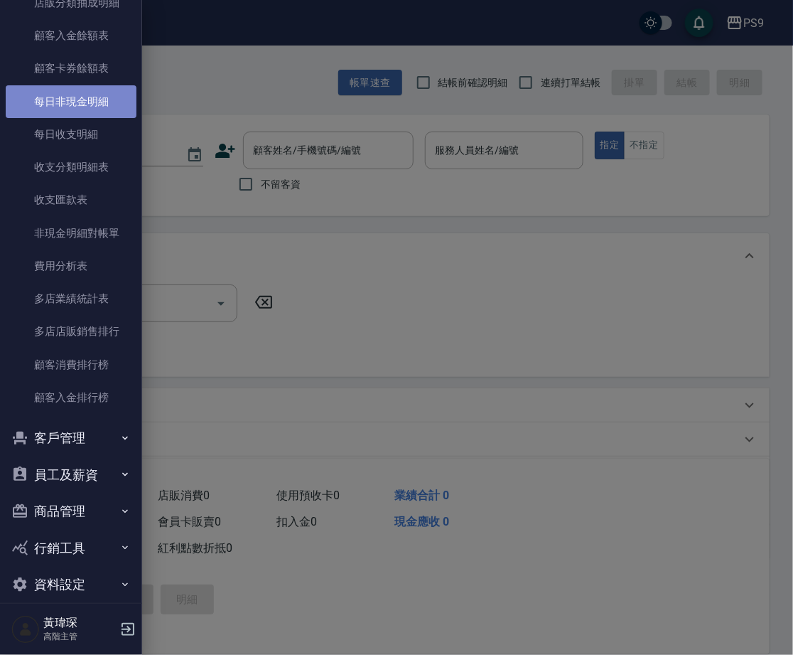
click at [105, 97] on link "每日非現金明細" at bounding box center [71, 101] width 131 height 33
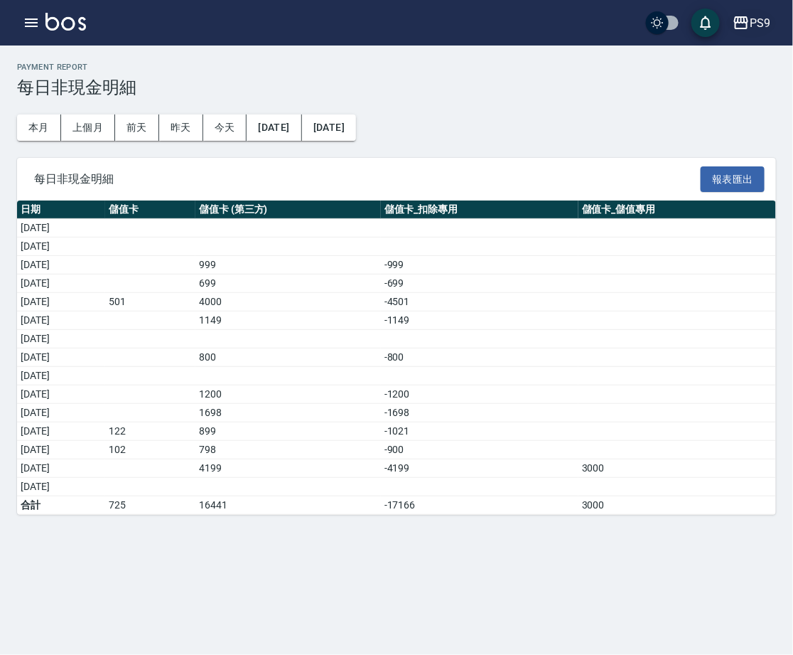
click at [774, 28] on button "PS9" at bounding box center [751, 23] width 49 height 29
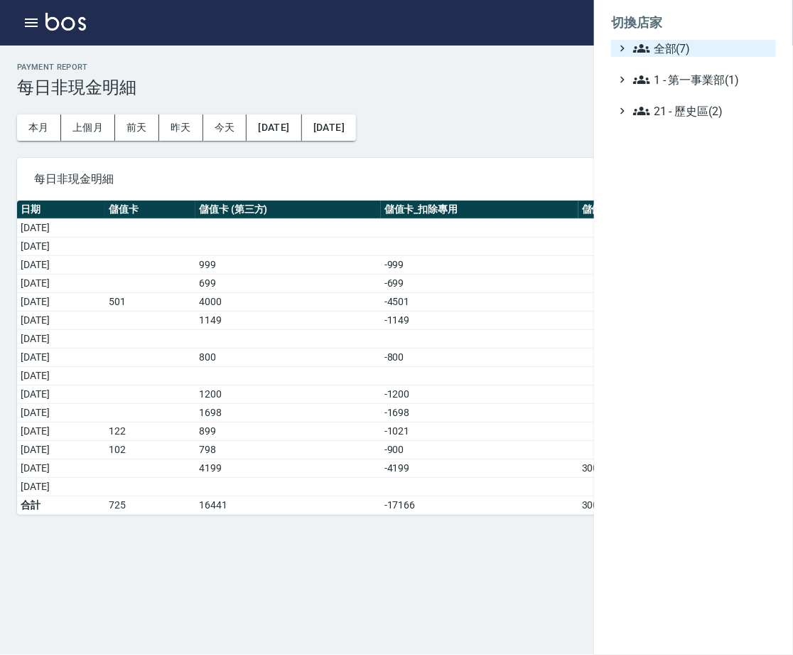
click at [756, 42] on span "全部(7)" at bounding box center [701, 48] width 137 height 17
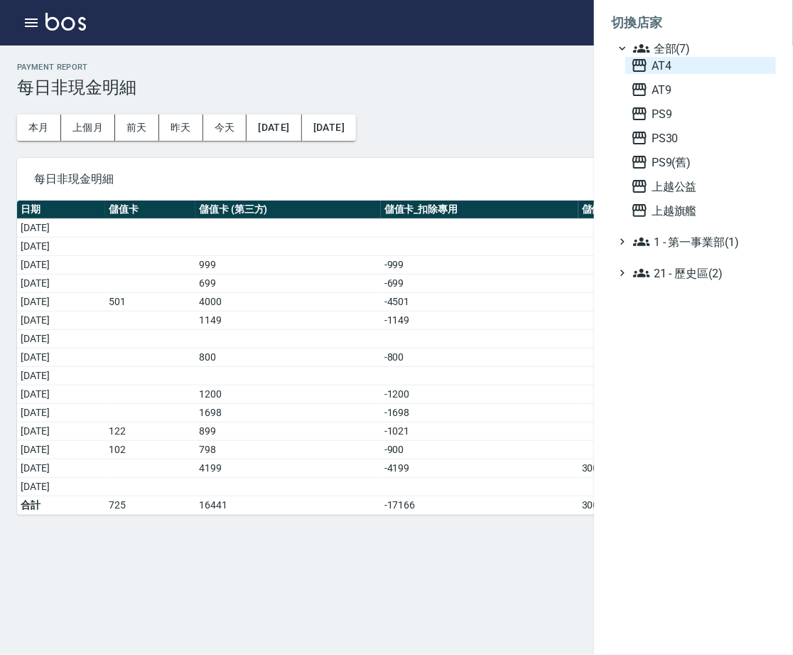
click at [704, 68] on span "AT4" at bounding box center [700, 65] width 139 height 17
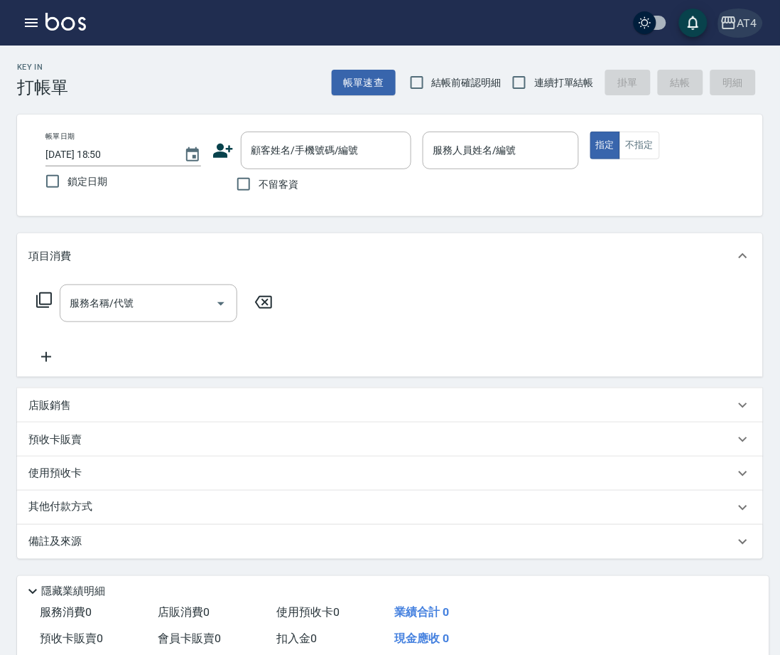
click at [744, 33] on button "AT4" at bounding box center [739, 23] width 48 height 29
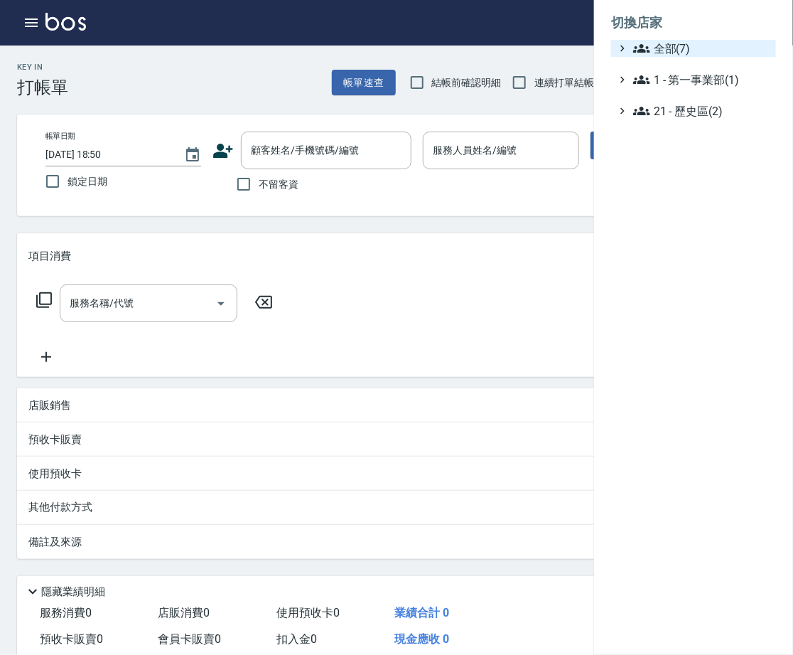
click at [731, 40] on span "全部(7)" at bounding box center [701, 48] width 137 height 17
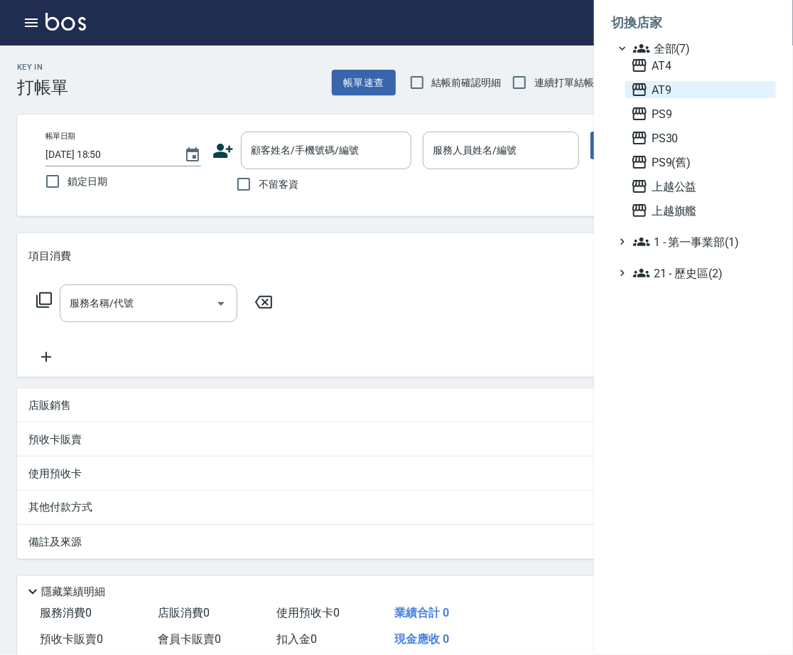
click at [716, 96] on span "AT9" at bounding box center [700, 89] width 139 height 17
